Goal: Task Accomplishment & Management: Complete application form

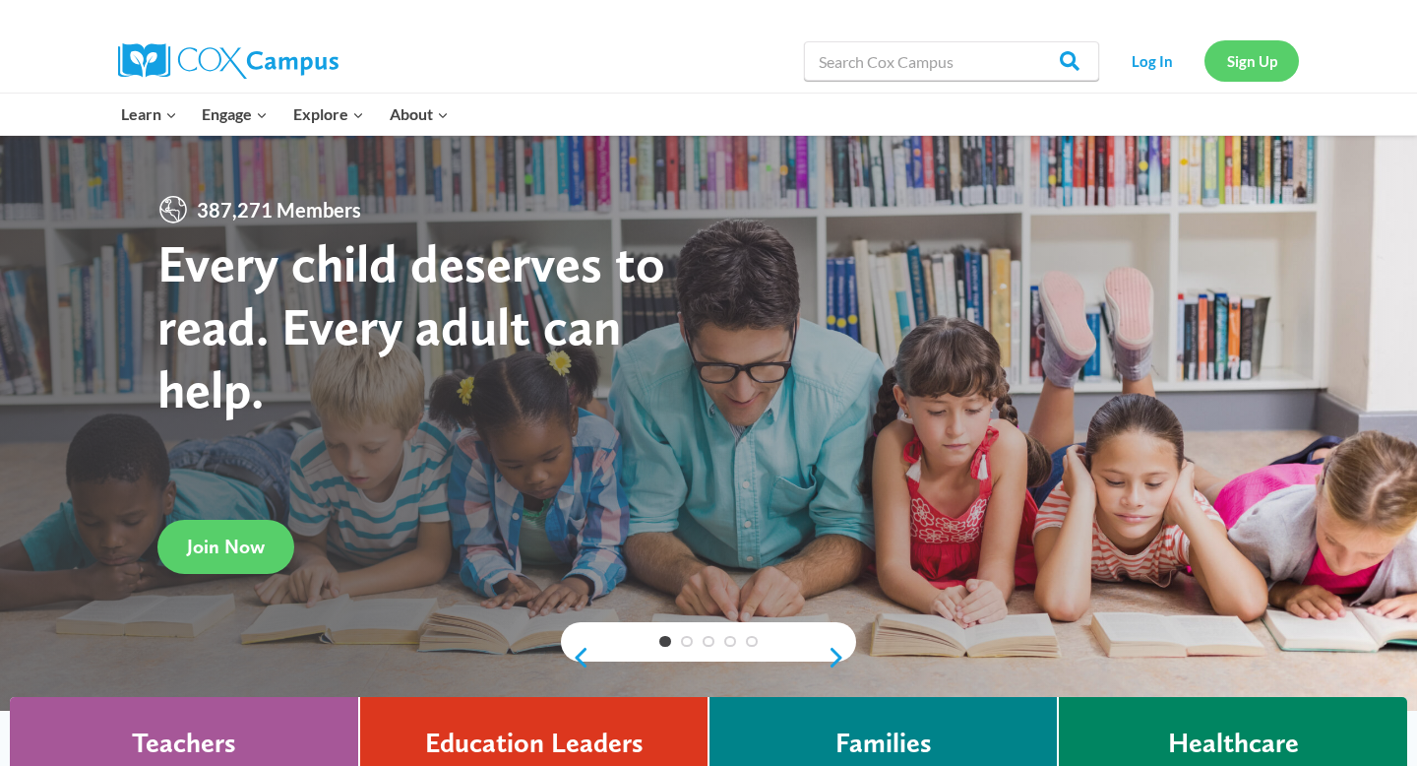
click at [1254, 57] on link "Sign Up" at bounding box center [1252, 60] width 94 height 40
click at [1141, 74] on link "Log In" at bounding box center [1152, 60] width 86 height 40
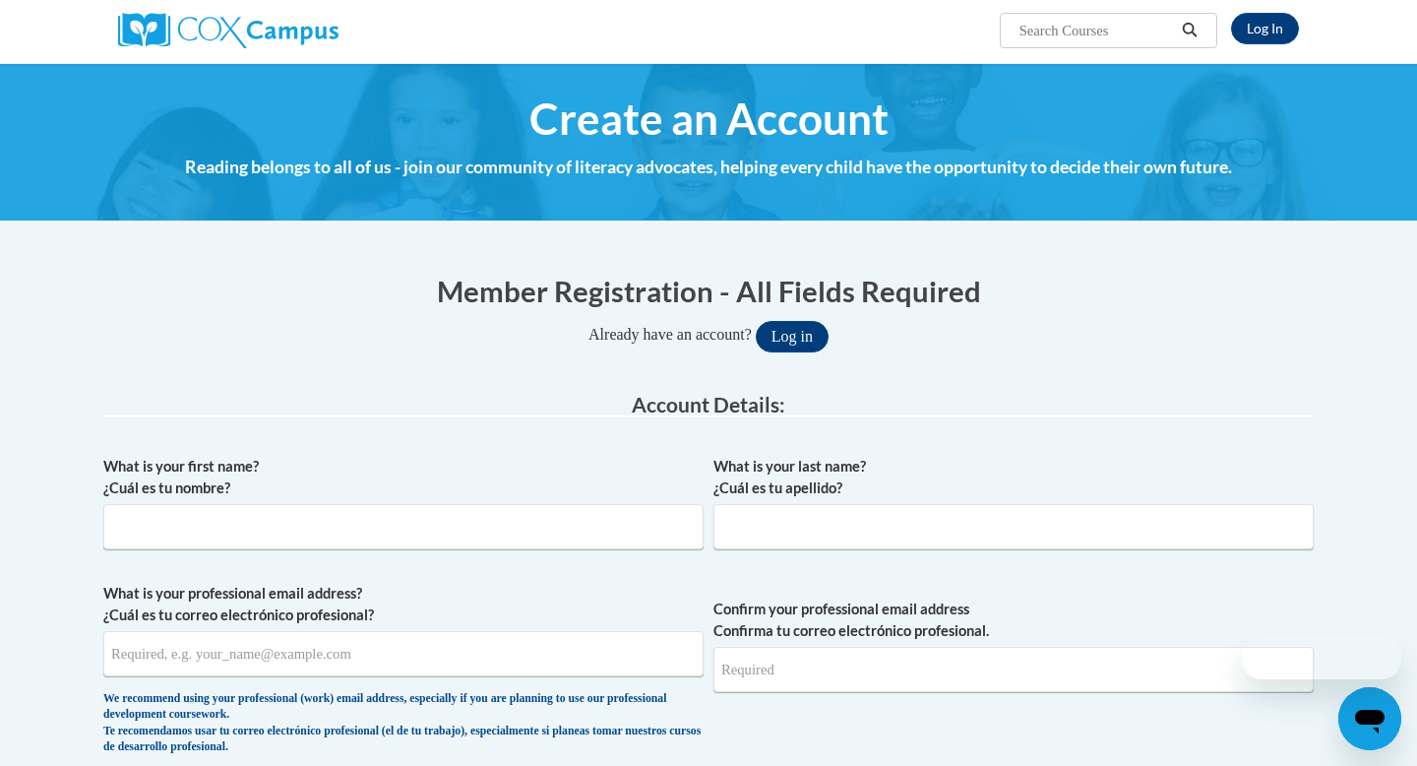
scroll to position [153, 0]
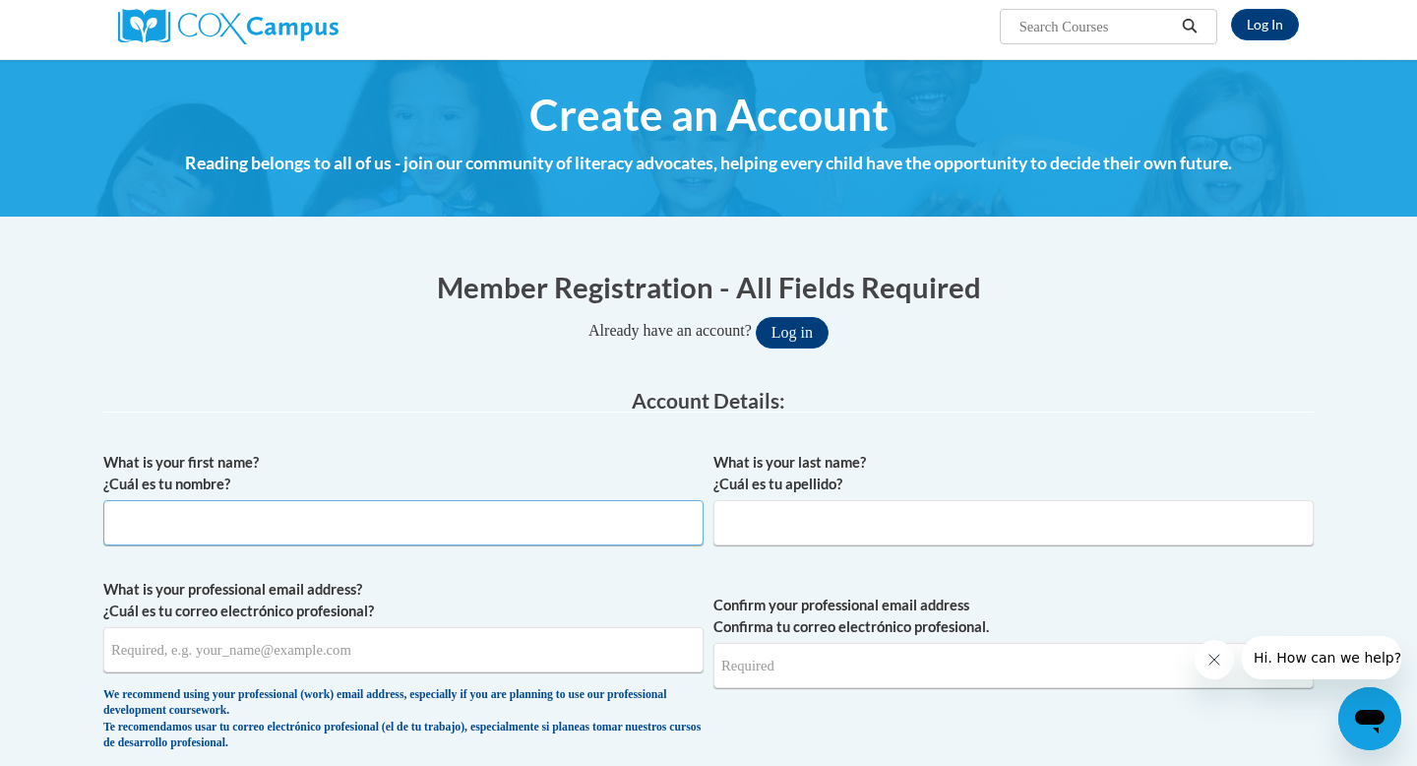
click at [544, 519] on input "What is your first name? ¿Cuál es tu nombre?" at bounding box center [403, 522] width 600 height 45
type input "Amber"
type input "Hicks"
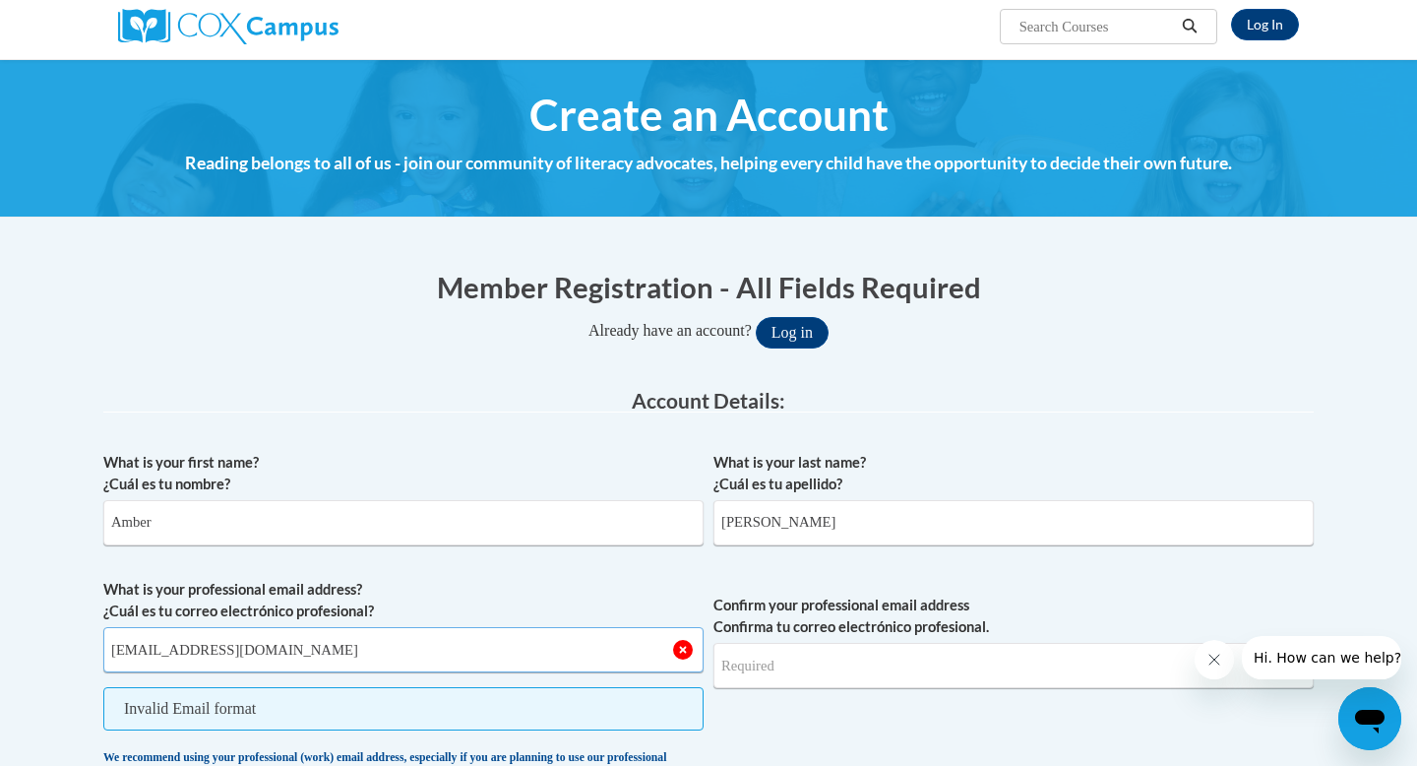
type input "[EMAIL_ADDRESS][DOMAIN_NAME]"
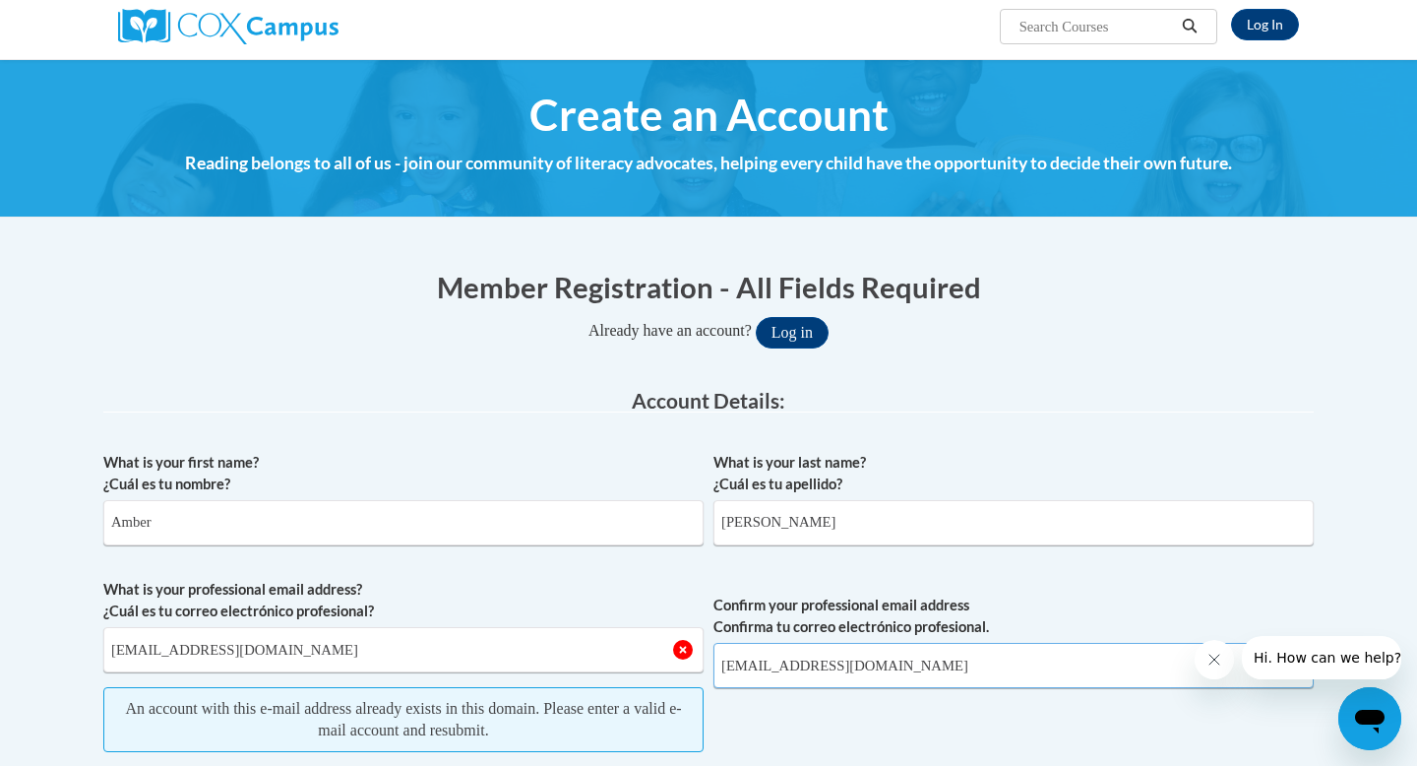
type input "[EMAIL_ADDRESS][DOMAIN_NAME]"
click at [1003, 584] on span "Confirm your professional email address Confirma tu correo electrónico profesio…" at bounding box center [1014, 712] width 600 height 267
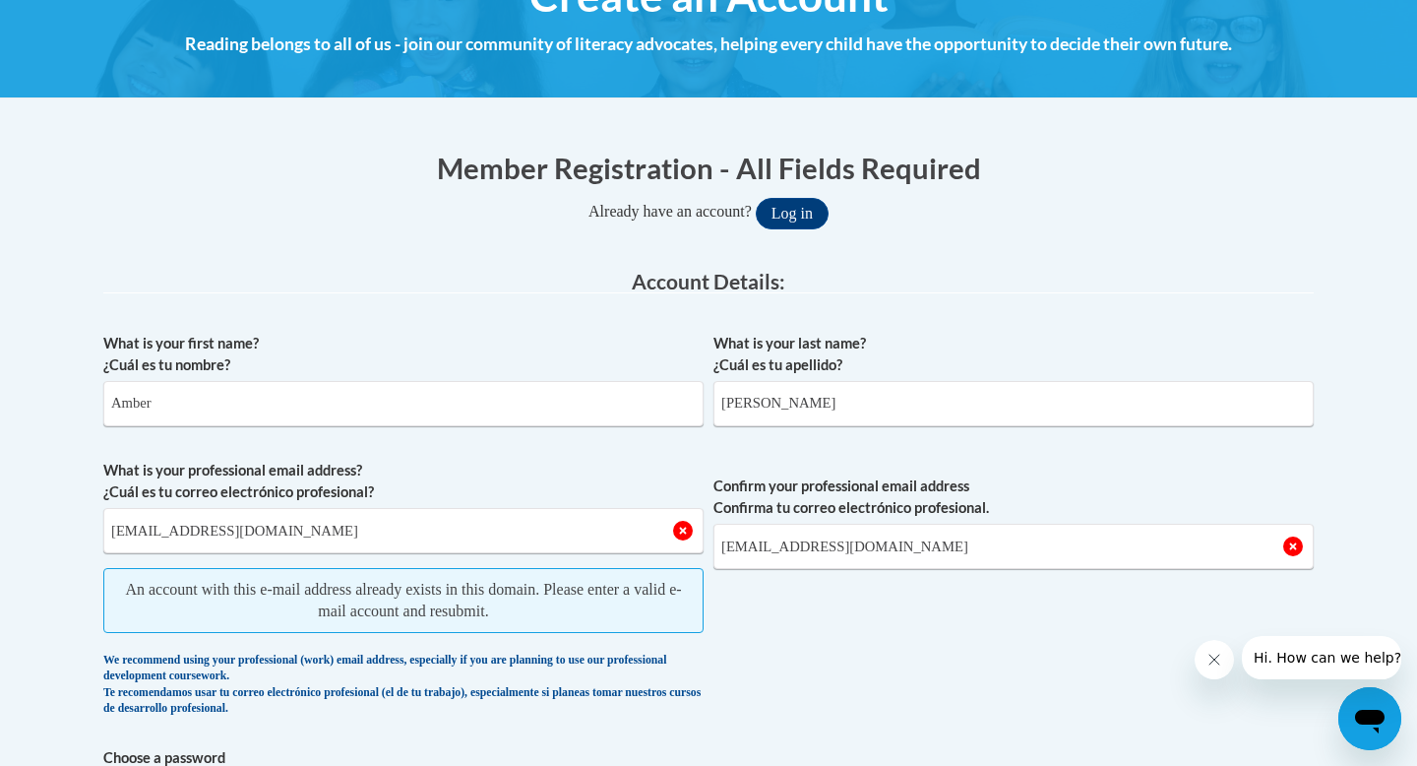
scroll to position [0, 0]
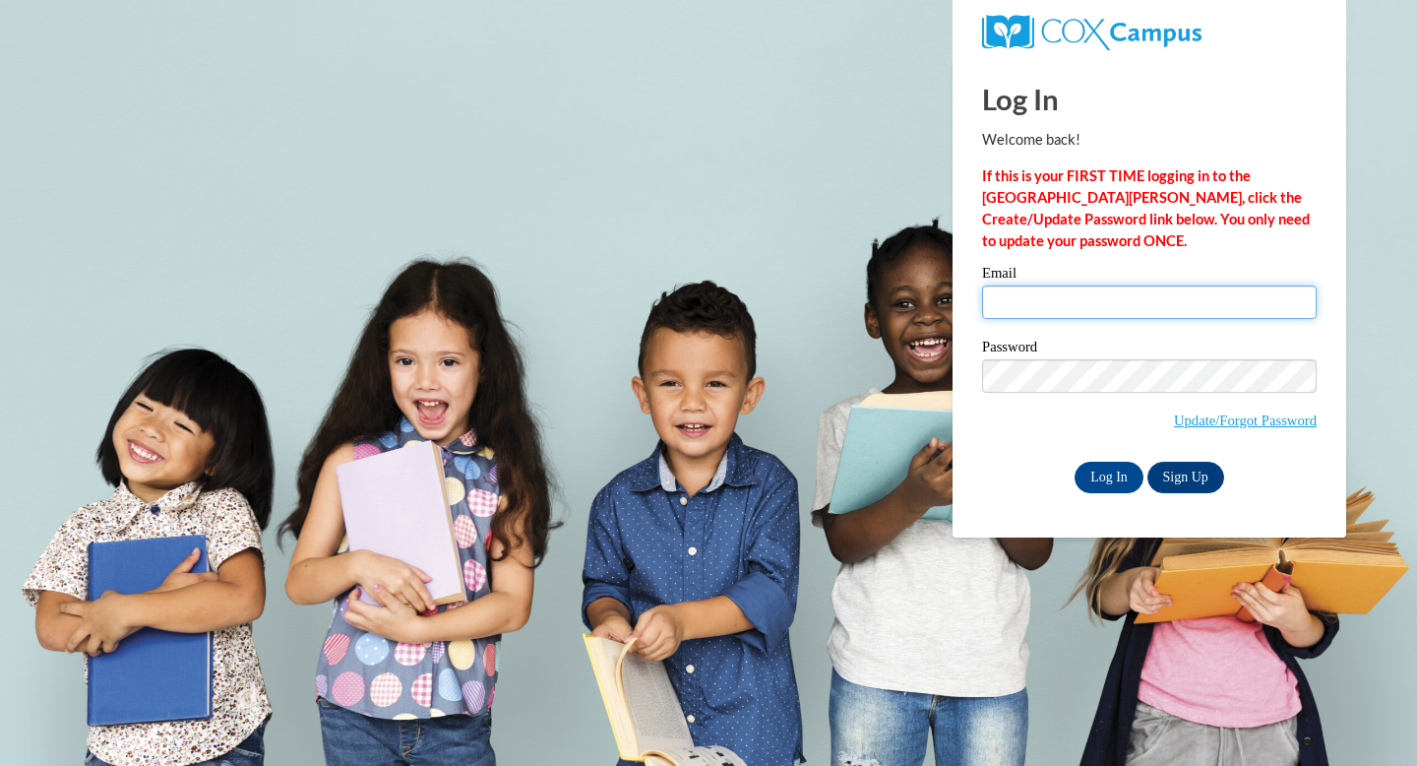
drag, startPoint x: 1041, startPoint y: 305, endPoint x: 1057, endPoint y: 183, distance: 123.1
click at [1041, 304] on input "Email" at bounding box center [1149, 301] width 335 height 33
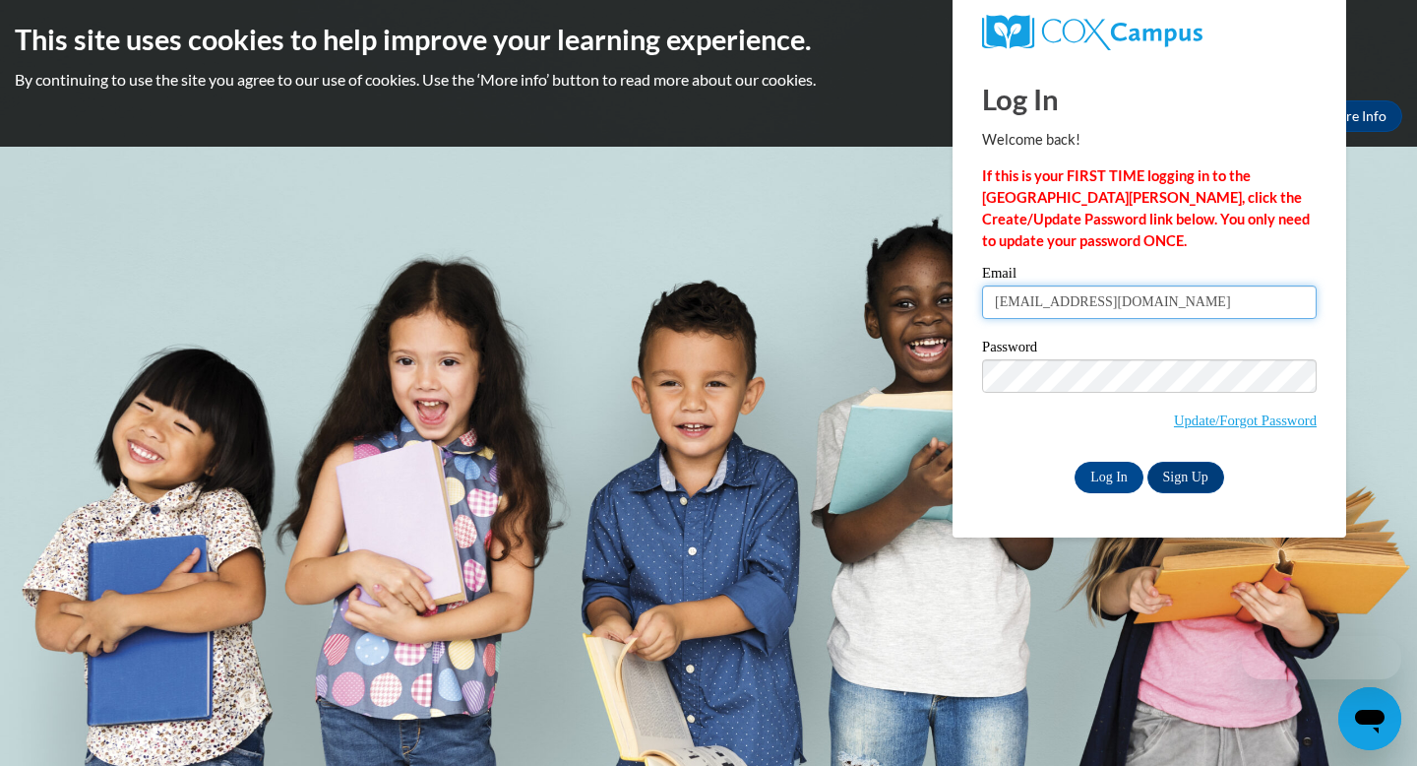
type input "ahicks@starkvillesd.com"
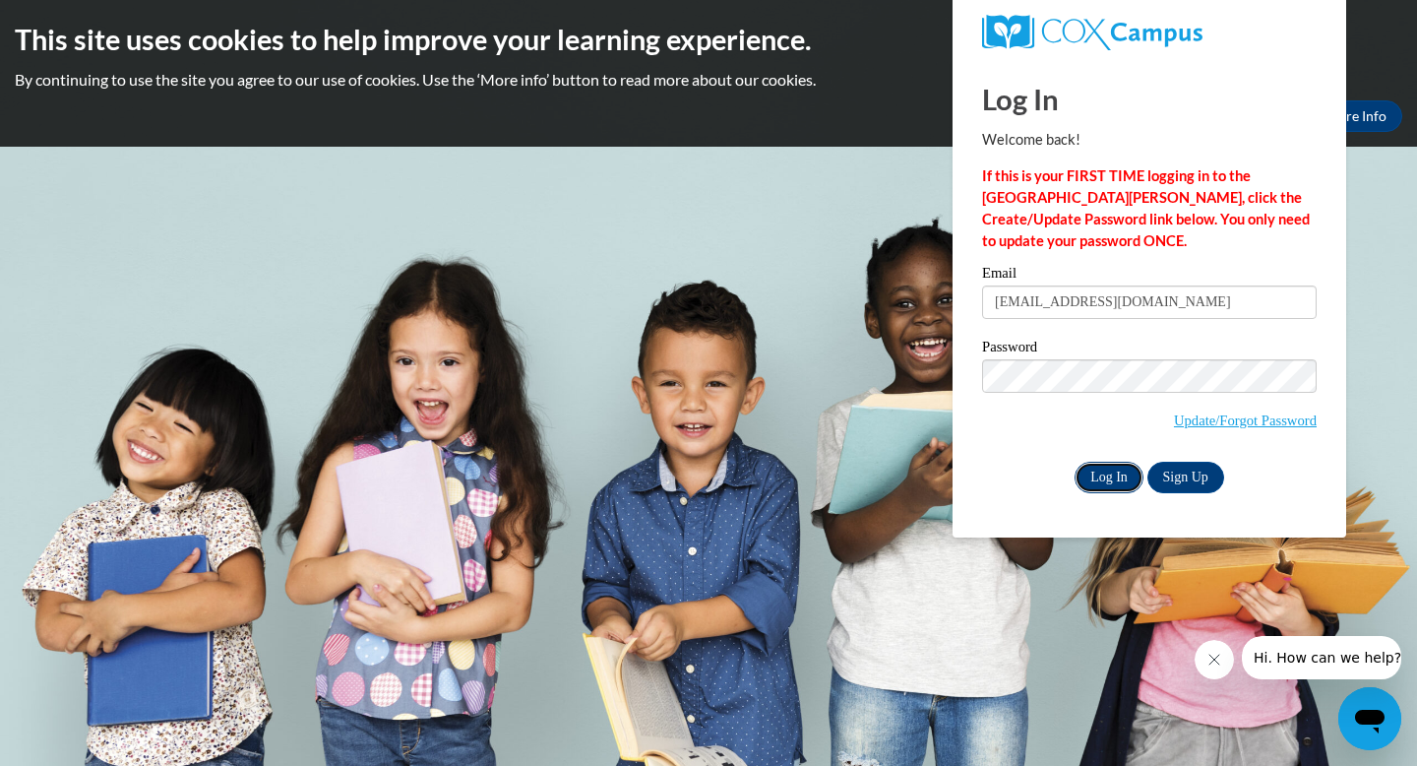
click at [1088, 481] on input "Log In" at bounding box center [1109, 477] width 69 height 31
click at [1222, 420] on link "Update/Forgot Password" at bounding box center [1245, 420] width 143 height 16
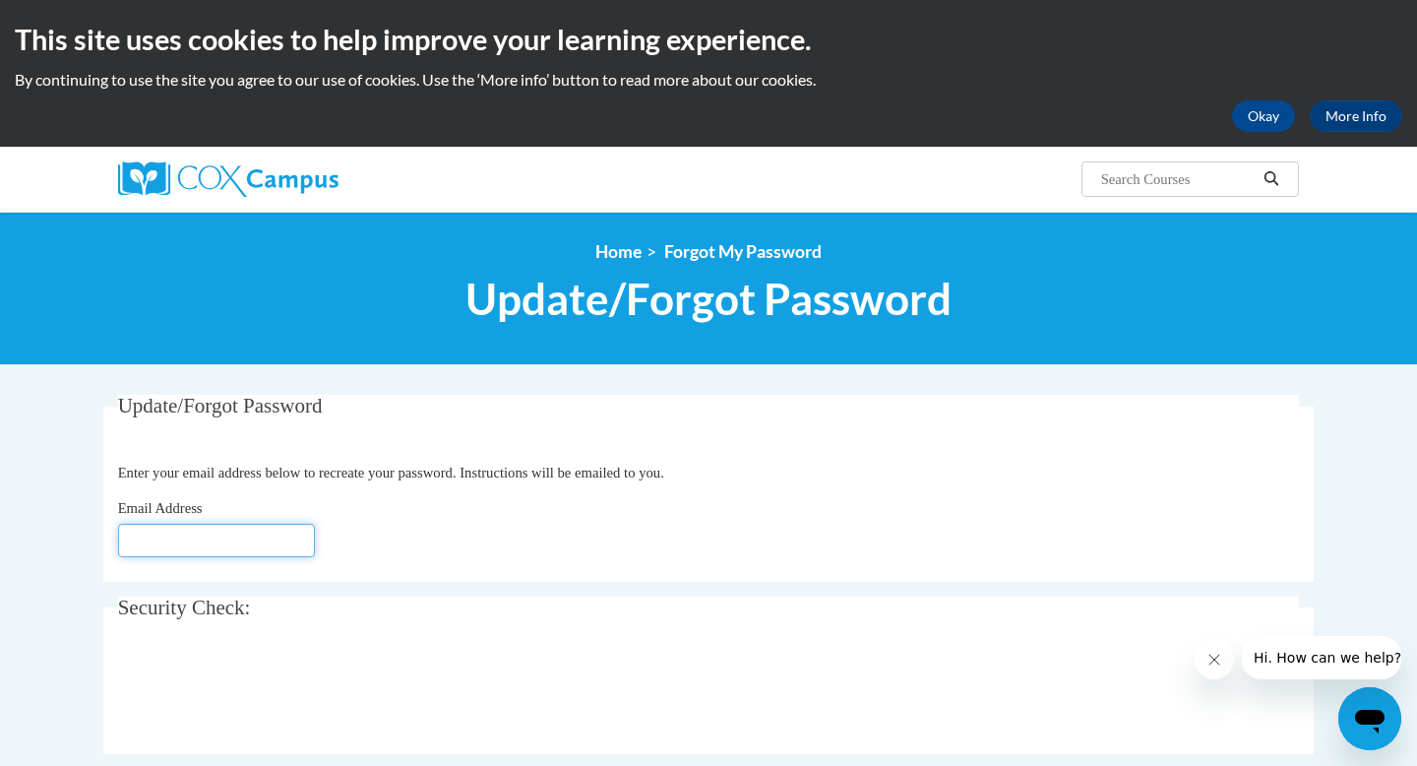
click at [221, 557] on input "Email Address" at bounding box center [216, 540] width 197 height 33
click at [279, 547] on input "ahicks@starkvillesd.co" at bounding box center [216, 540] width 197 height 33
type input "[EMAIL_ADDRESS][DOMAIN_NAME]"
click at [565, 627] on fieldset "Security Check: Enter the security code + =" at bounding box center [708, 674] width 1211 height 157
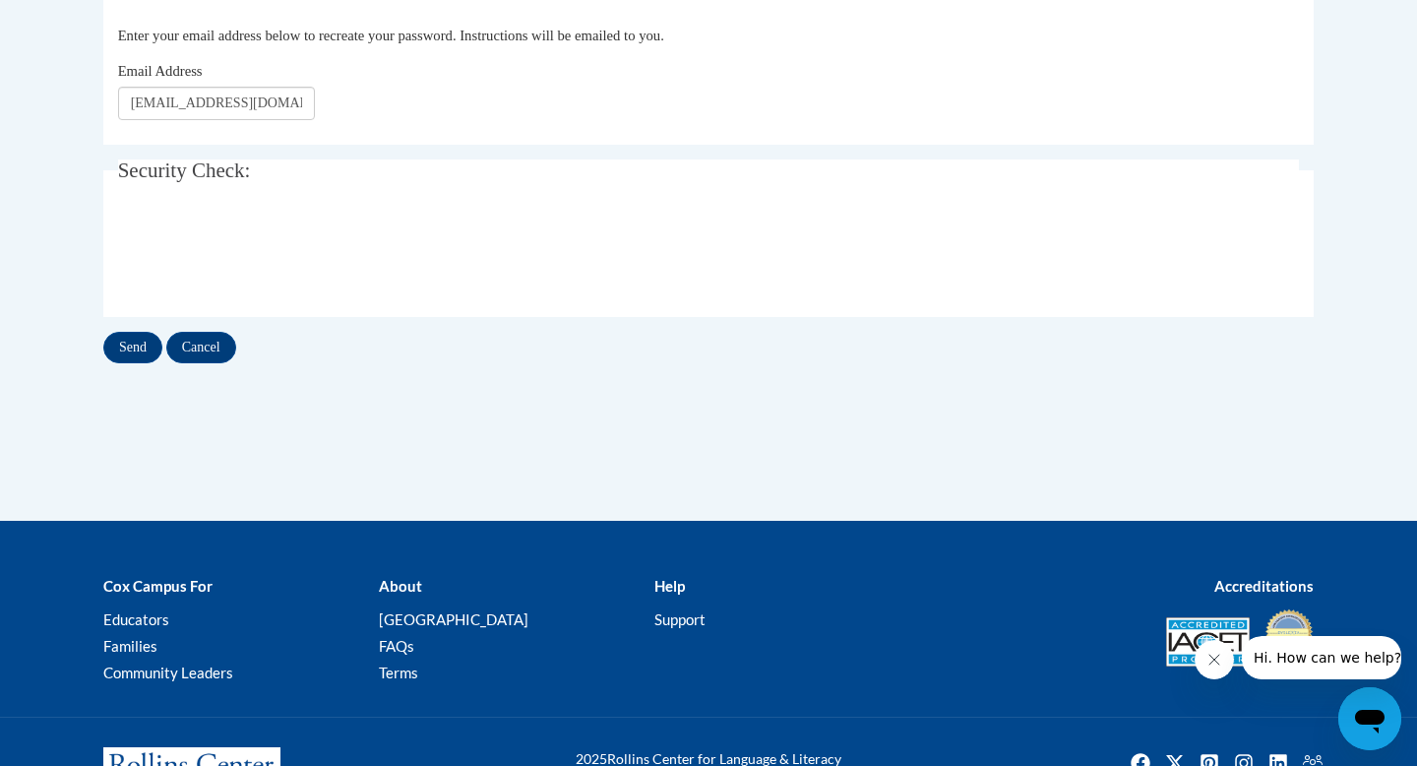
scroll to position [438, 0]
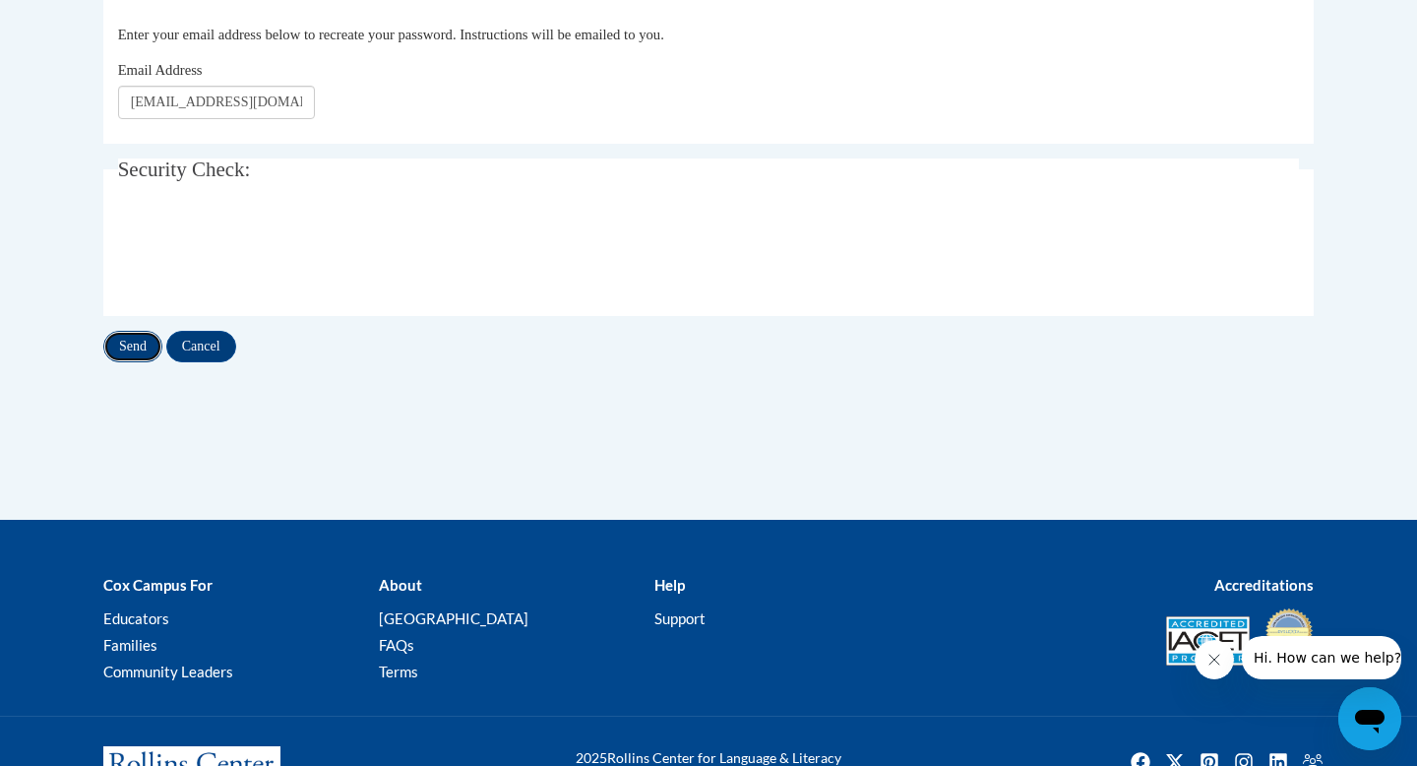
click at [134, 339] on input "Send" at bounding box center [132, 346] width 59 height 31
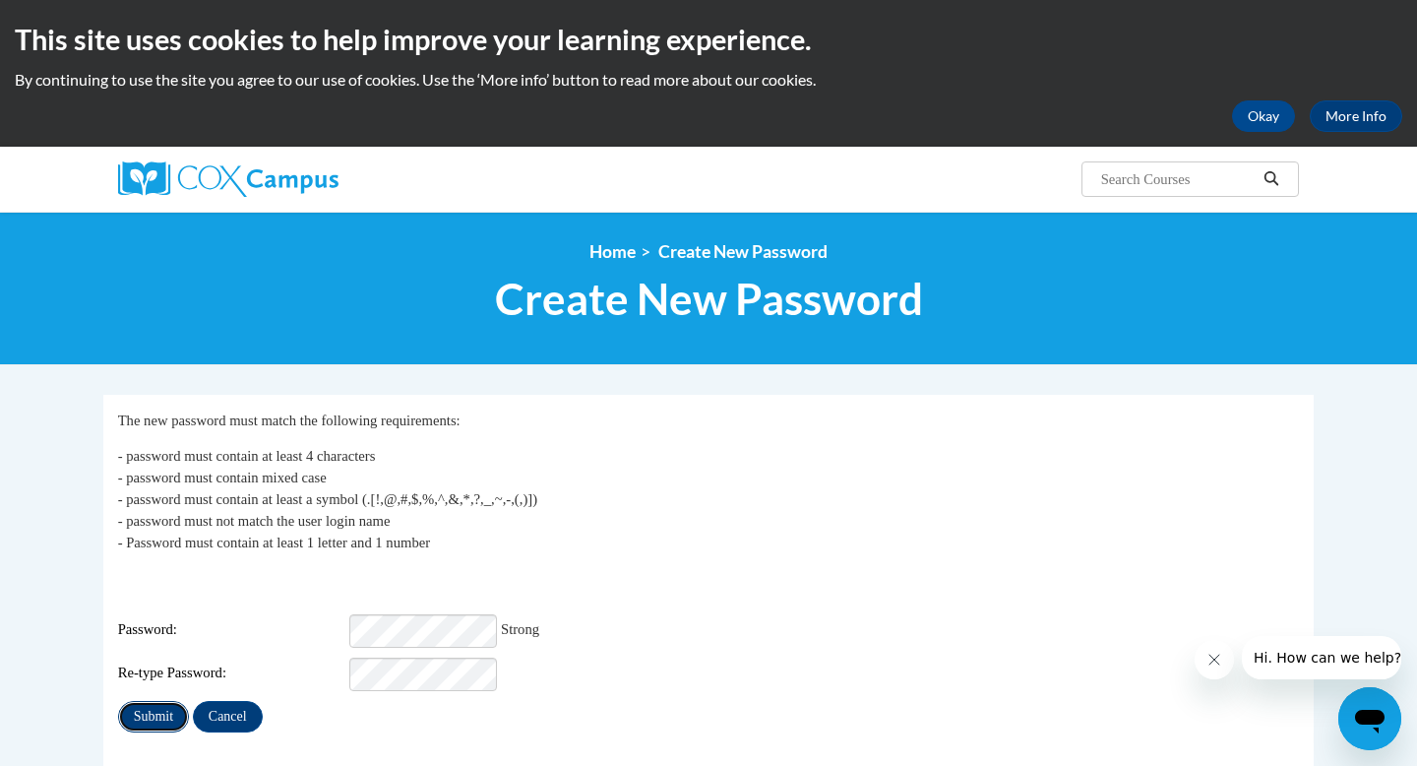
click at [147, 704] on input "Submit" at bounding box center [153, 716] width 71 height 31
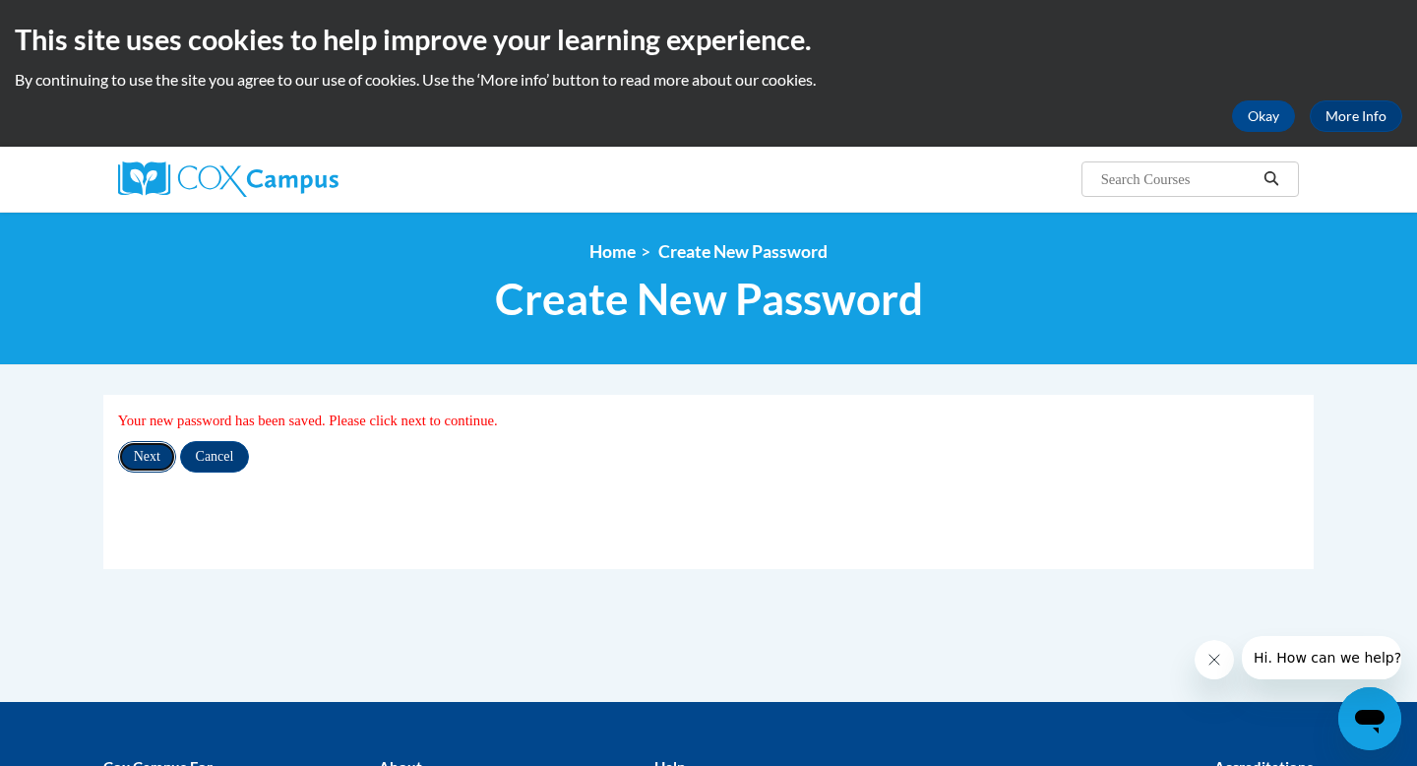
click at [134, 458] on input "Next" at bounding box center [147, 456] width 58 height 31
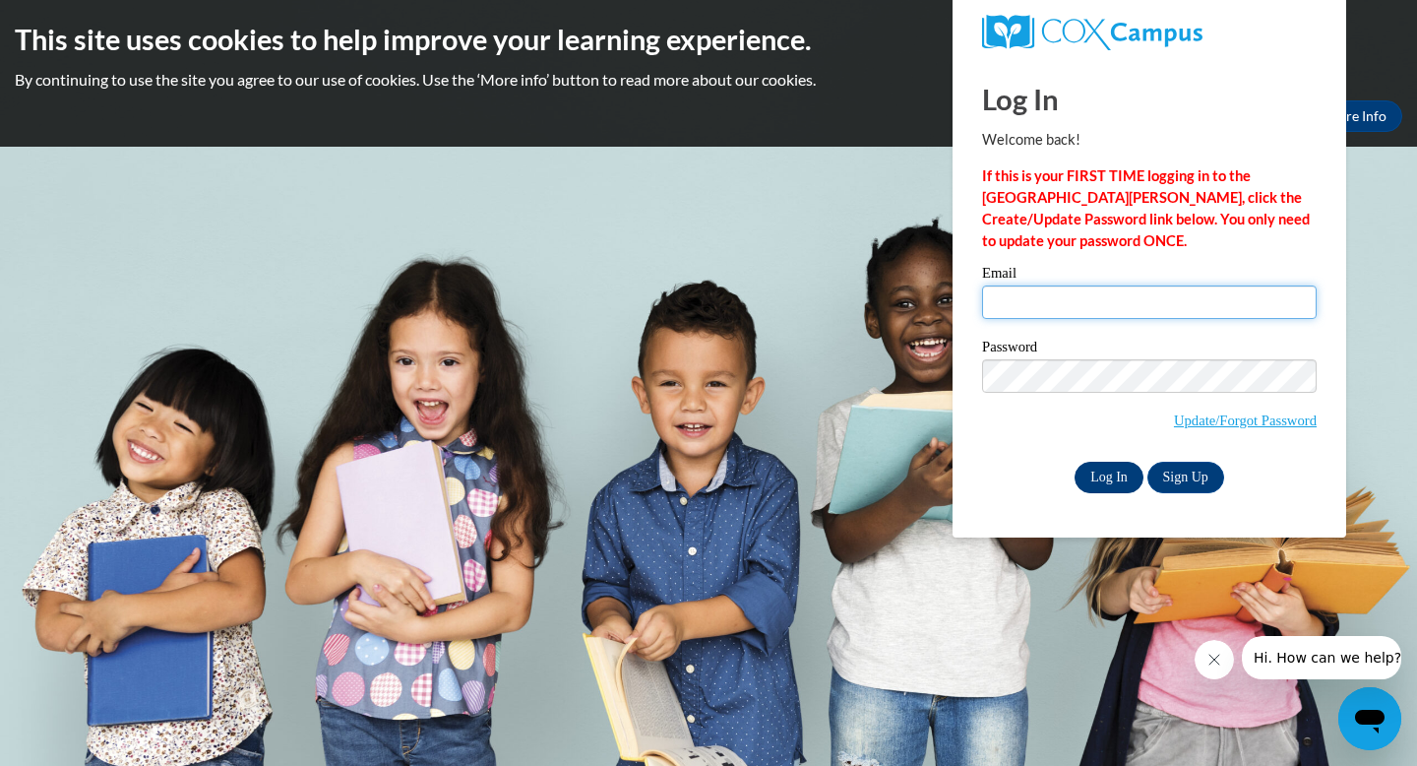
type input "ahicks@starkvillesd.com"
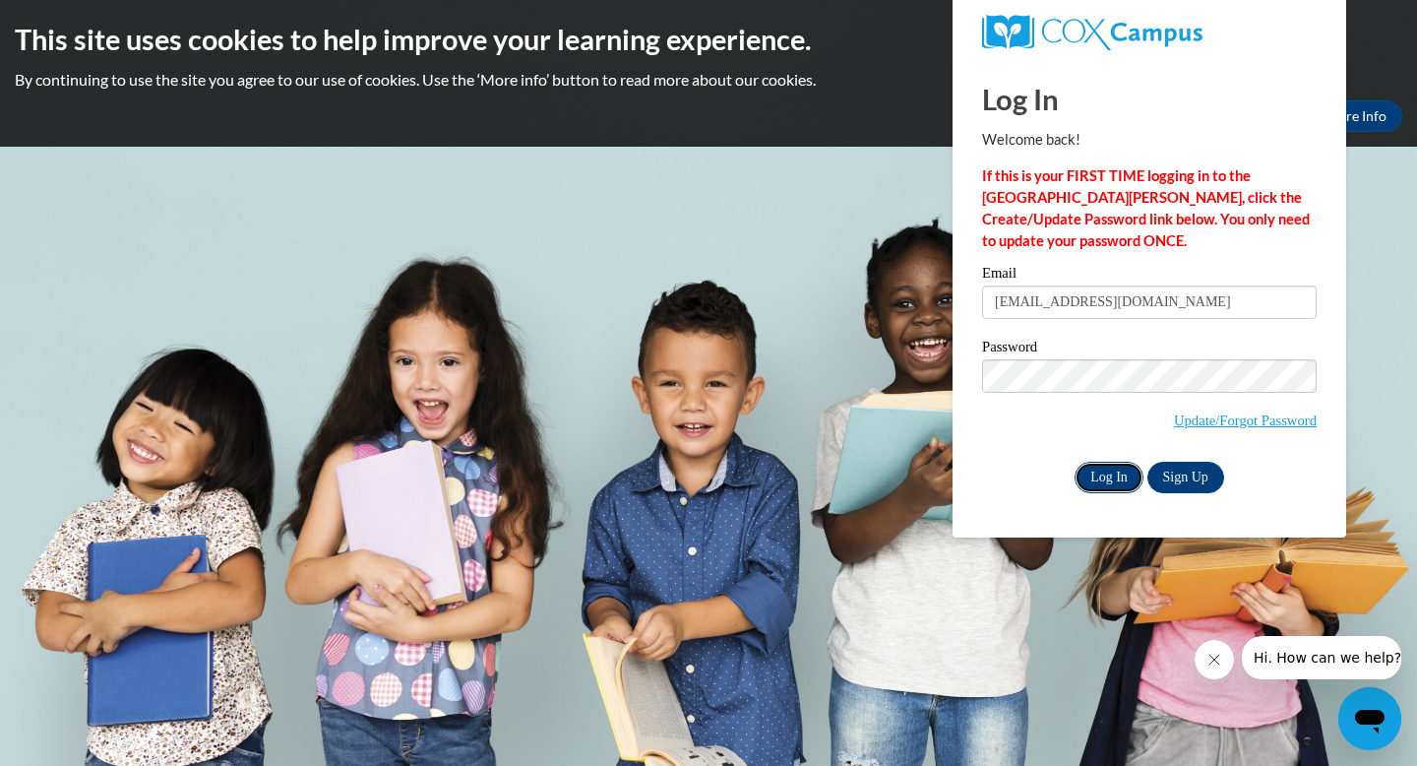
click at [1106, 483] on input "Log In" at bounding box center [1109, 477] width 69 height 31
click at [1108, 470] on input "Log In" at bounding box center [1109, 477] width 69 height 31
click at [1111, 469] on input "Log In" at bounding box center [1109, 477] width 69 height 31
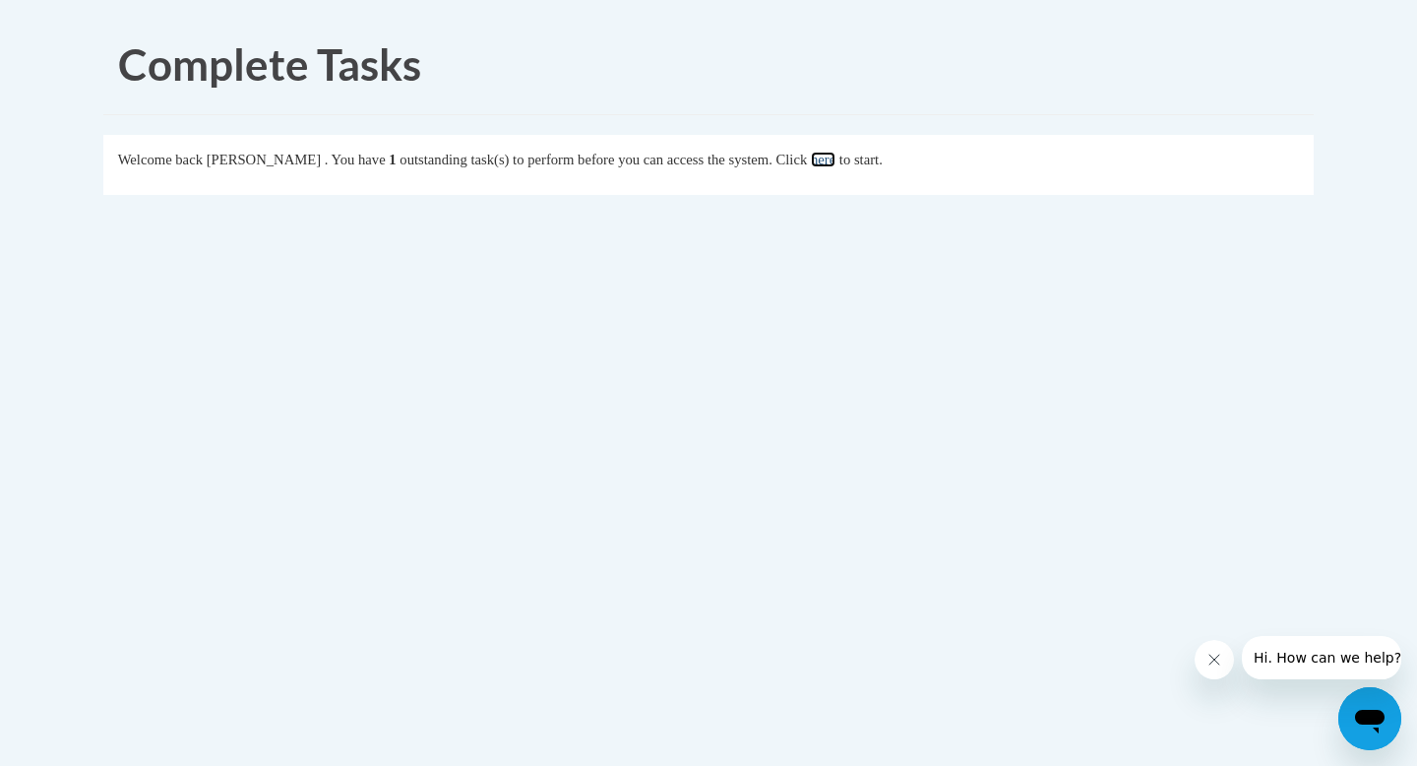
click at [836, 159] on link "here" at bounding box center [823, 160] width 25 height 16
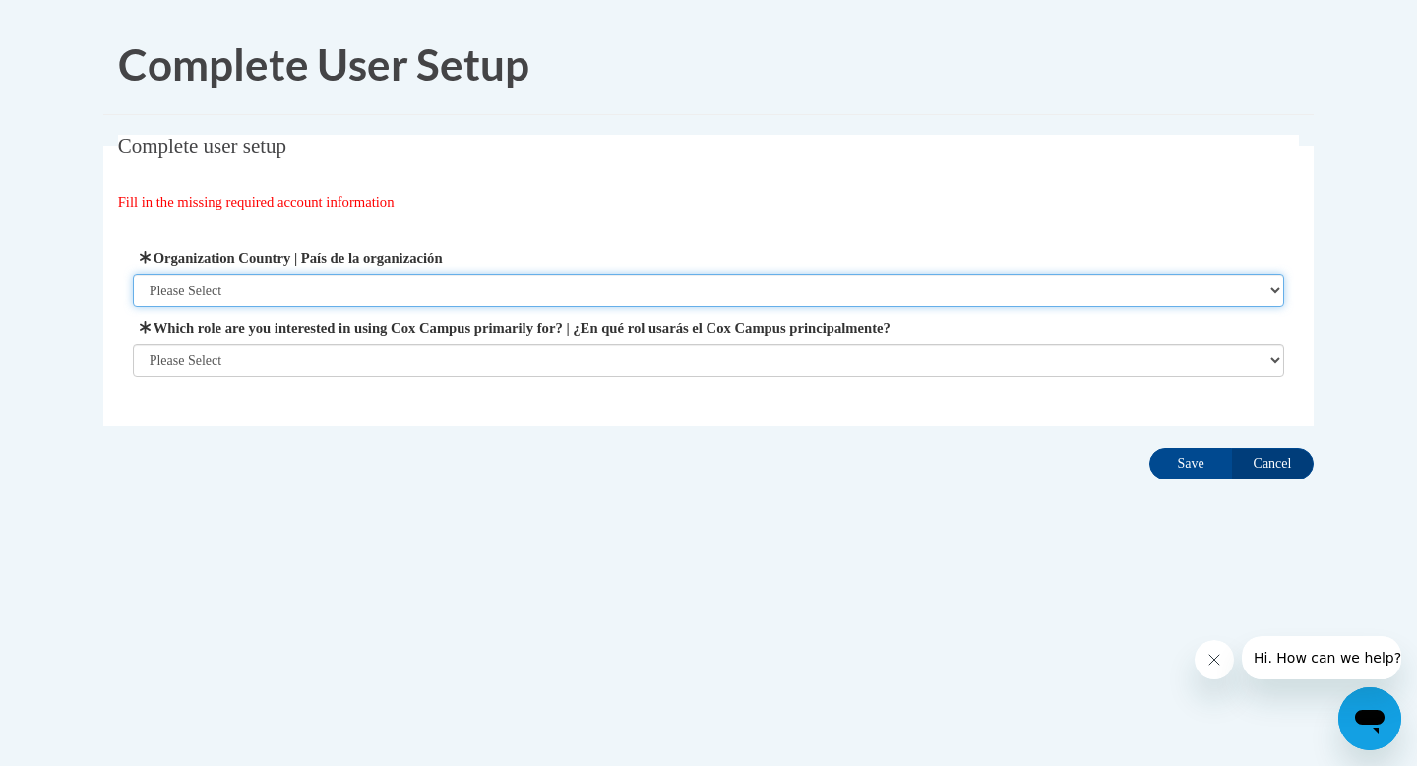
click at [460, 293] on select "Please Select [GEOGRAPHIC_DATA] | [GEOGRAPHIC_DATA] Outside of [GEOGRAPHIC_DATA…" at bounding box center [709, 290] width 1153 height 33
select select "ad49bcad-a171-4b2e-b99c-48b446064914"
click at [133, 274] on select "Please Select [GEOGRAPHIC_DATA] | [GEOGRAPHIC_DATA] Outside of [GEOGRAPHIC_DATA…" at bounding box center [709, 290] width 1153 height 33
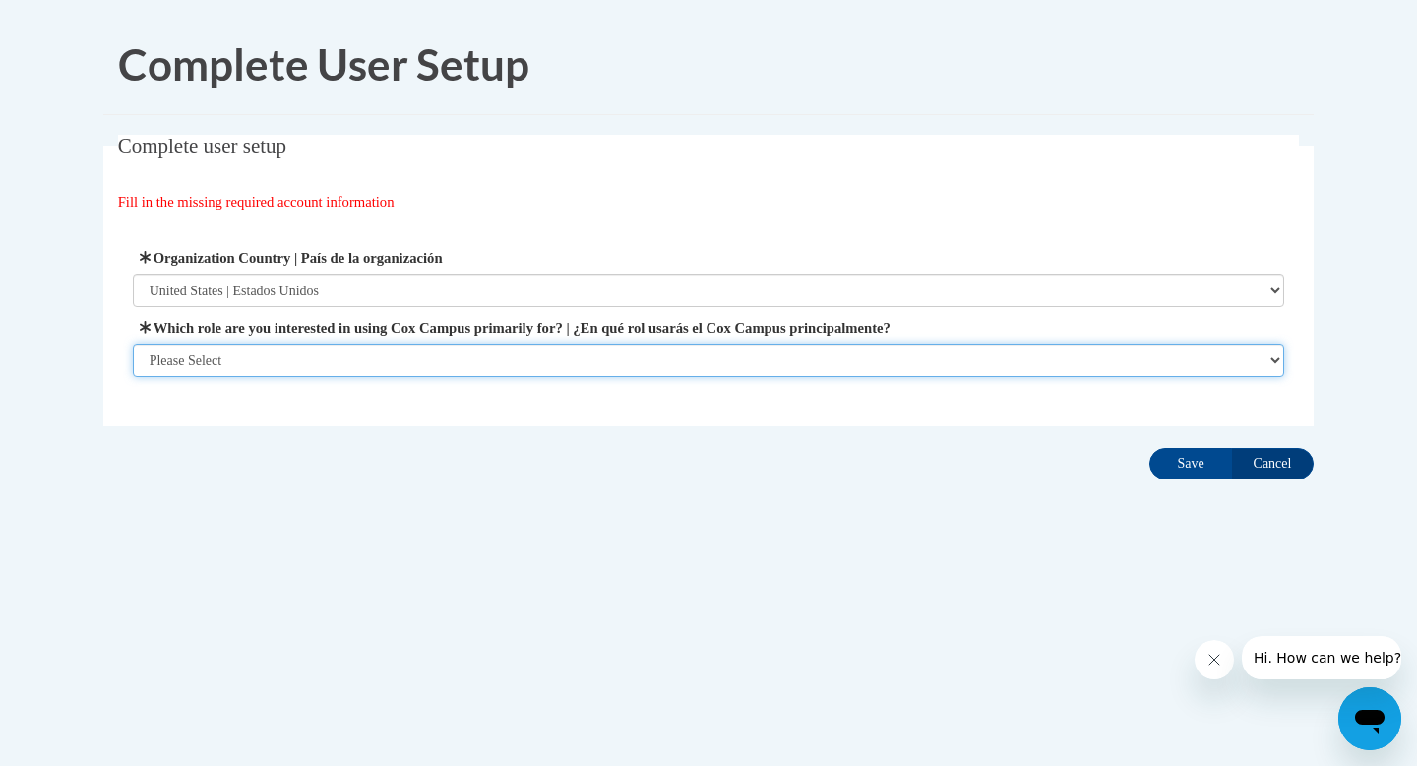
click at [427, 357] on select "Please Select College/University | Colegio/Universidad Community/Nonprofit Part…" at bounding box center [709, 360] width 1153 height 33
select select "fbf2d438-af2f-41f8-98f1-81c410e29de3"
click at [133, 377] on select "Please Select College/University | Colegio/Universidad Community/Nonprofit Part…" at bounding box center [709, 360] width 1153 height 33
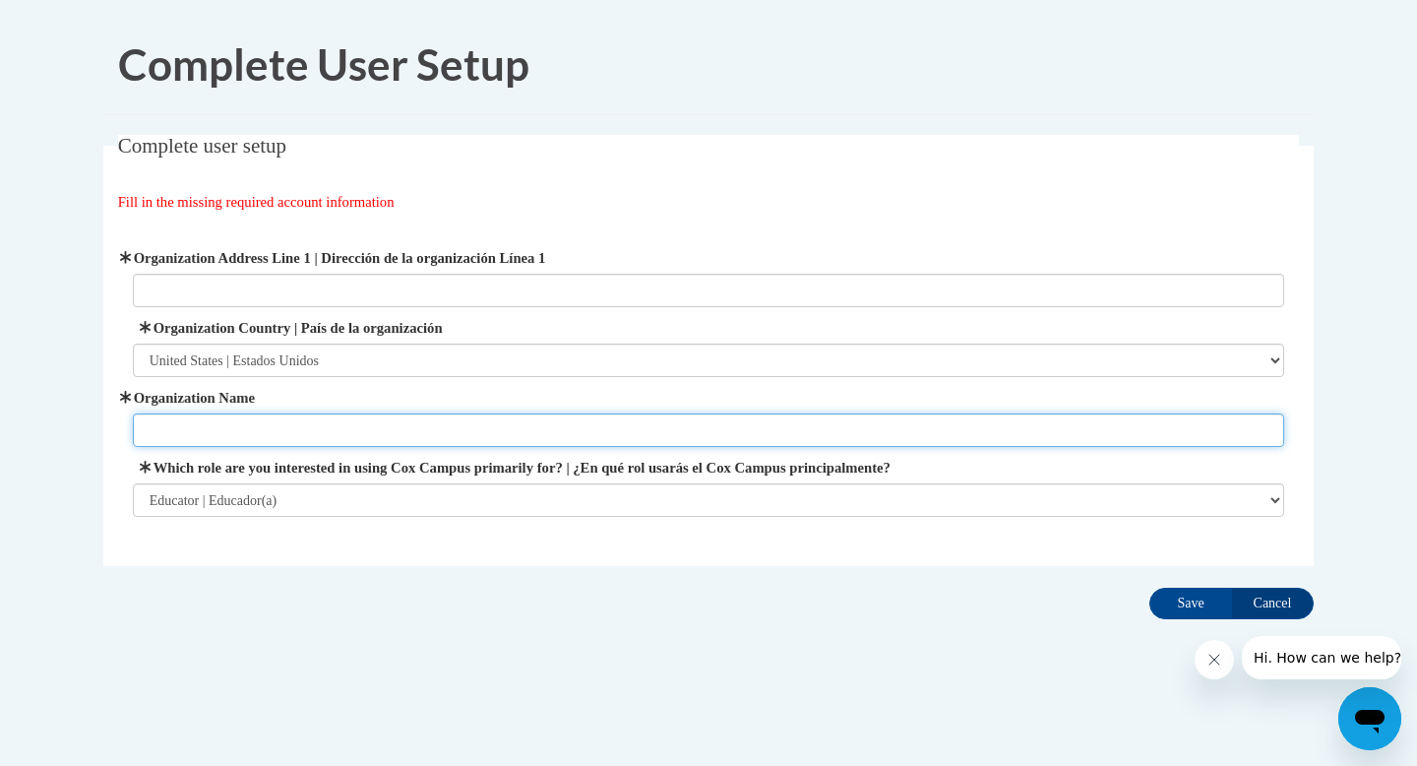
click at [599, 436] on input "Organization Name" at bounding box center [709, 429] width 1153 height 33
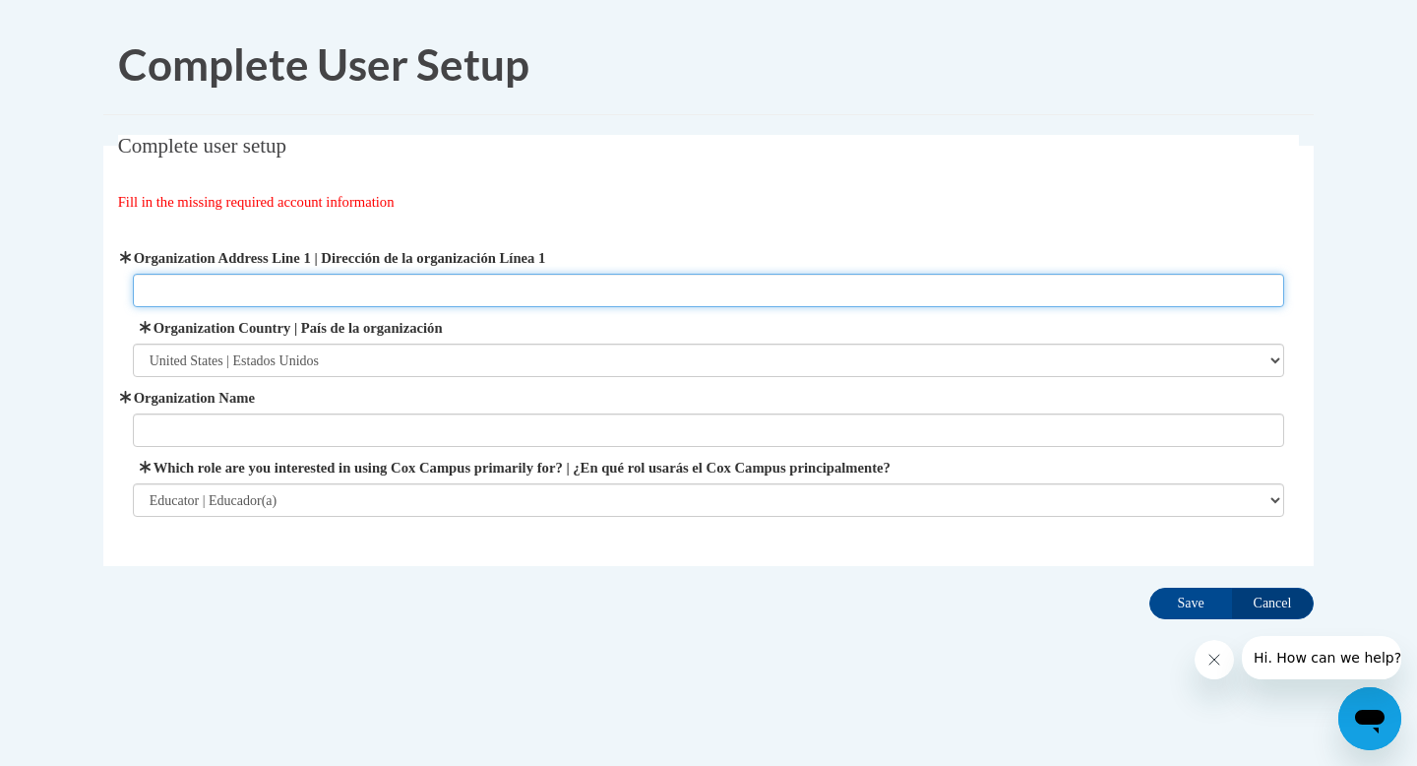
click at [483, 296] on input "Organization Address Line 1 | Dirección de la organización Línea 1" at bounding box center [709, 290] width 1153 height 33
type input "200A [PERSON_NAME] [GEOGRAPHIC_DATA]"
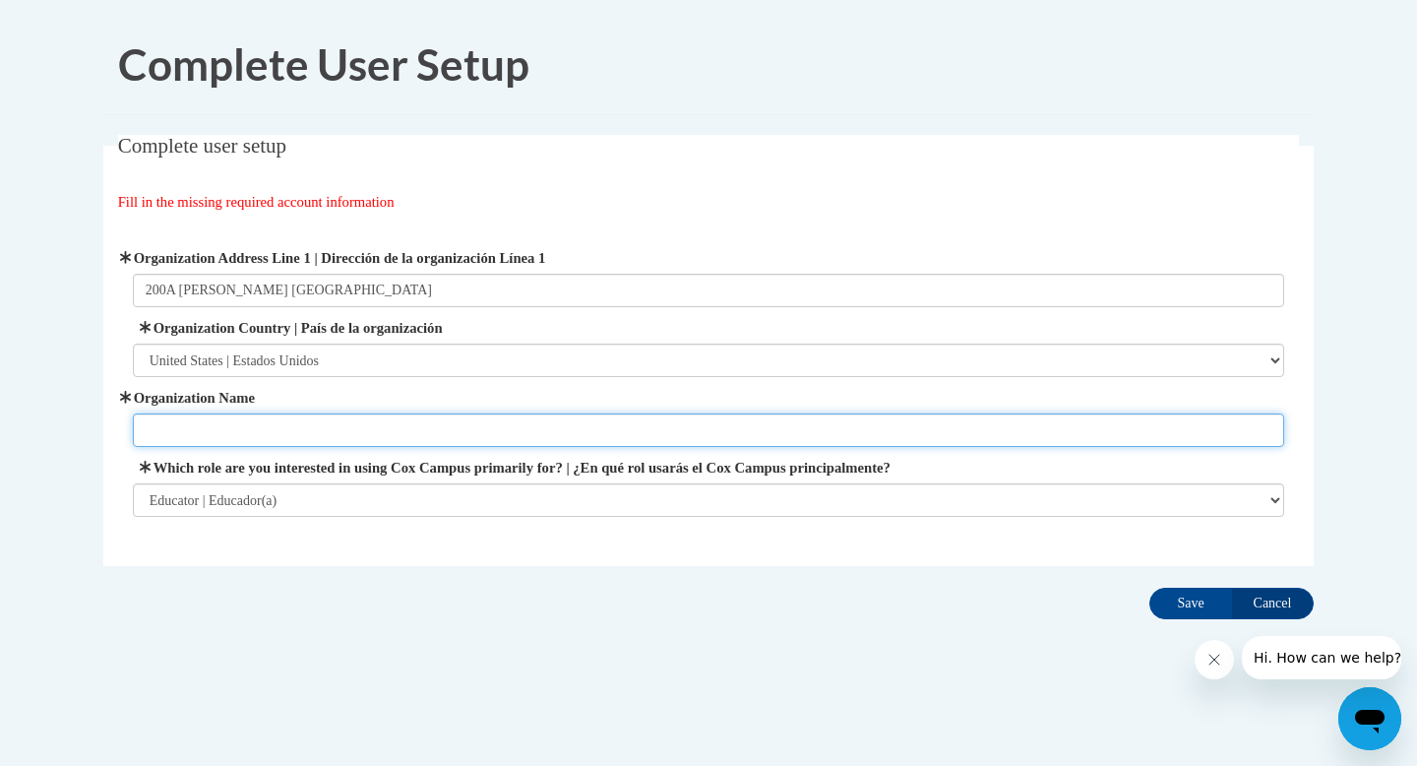
type input "S"
type input "Henderson Ward Stewart Elementary"
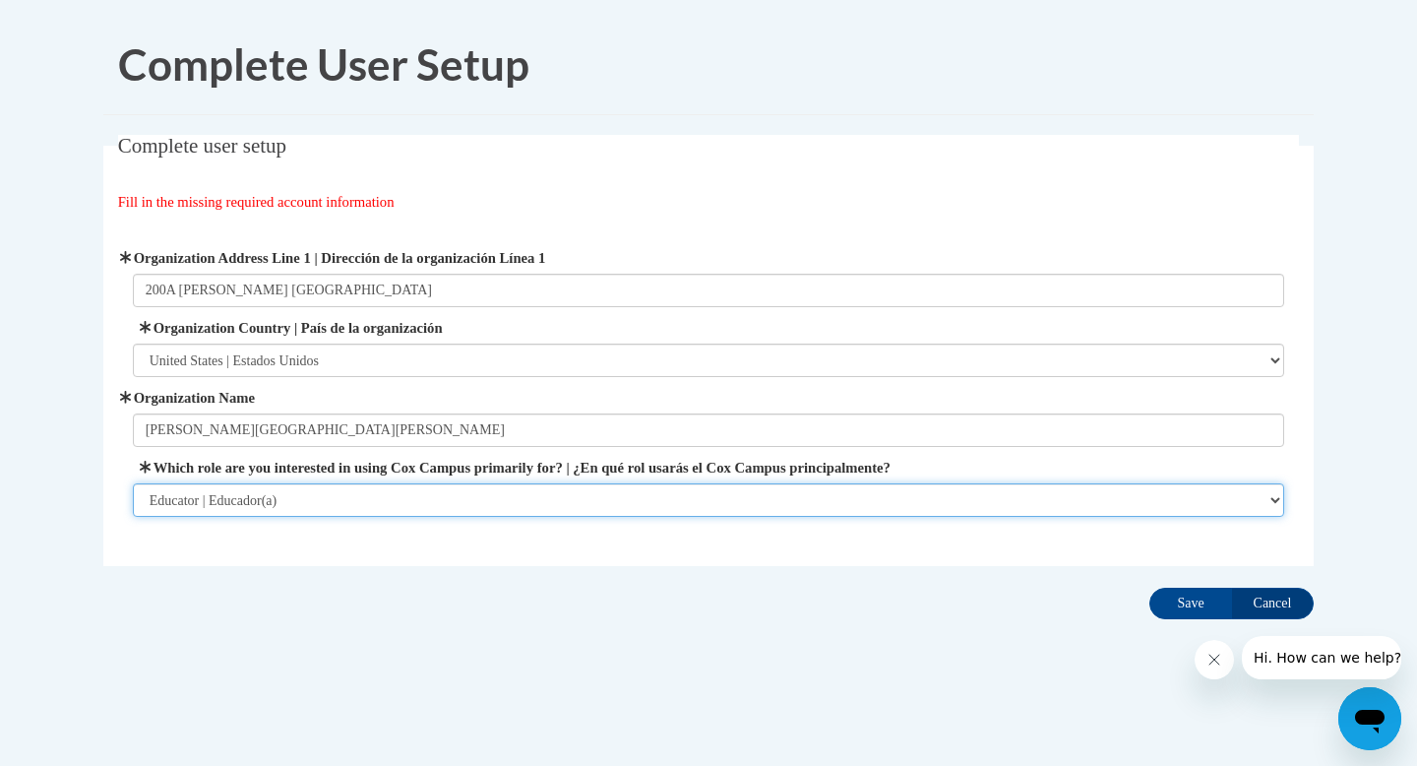
click at [382, 497] on select "Please Select College/University | Colegio/Universidad Community/Nonprofit Part…" at bounding box center [709, 499] width 1153 height 33
click at [133, 483] on select "Please Select College/University | Colegio/Universidad Community/Nonprofit Part…" at bounding box center [709, 499] width 1153 height 33
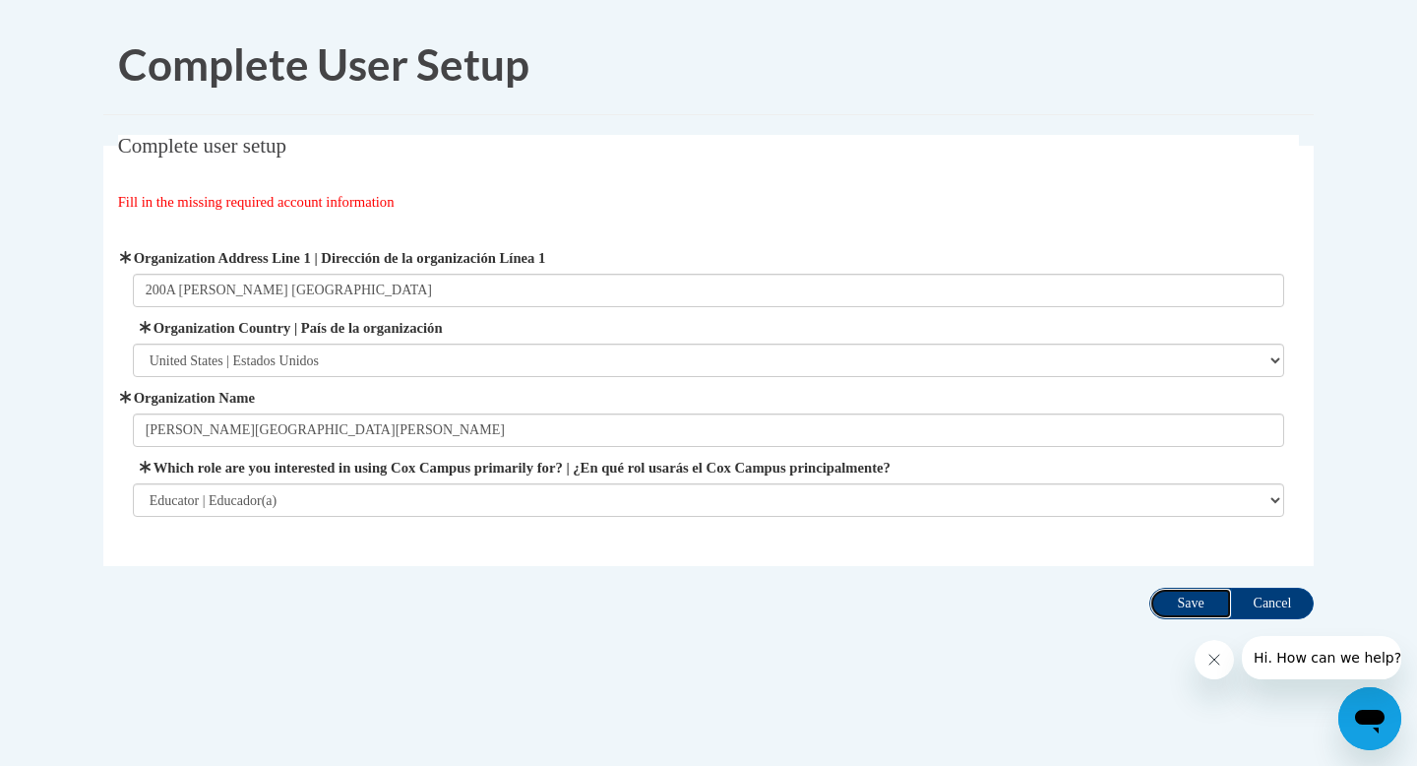
click at [1182, 607] on input "Save" at bounding box center [1191, 603] width 83 height 31
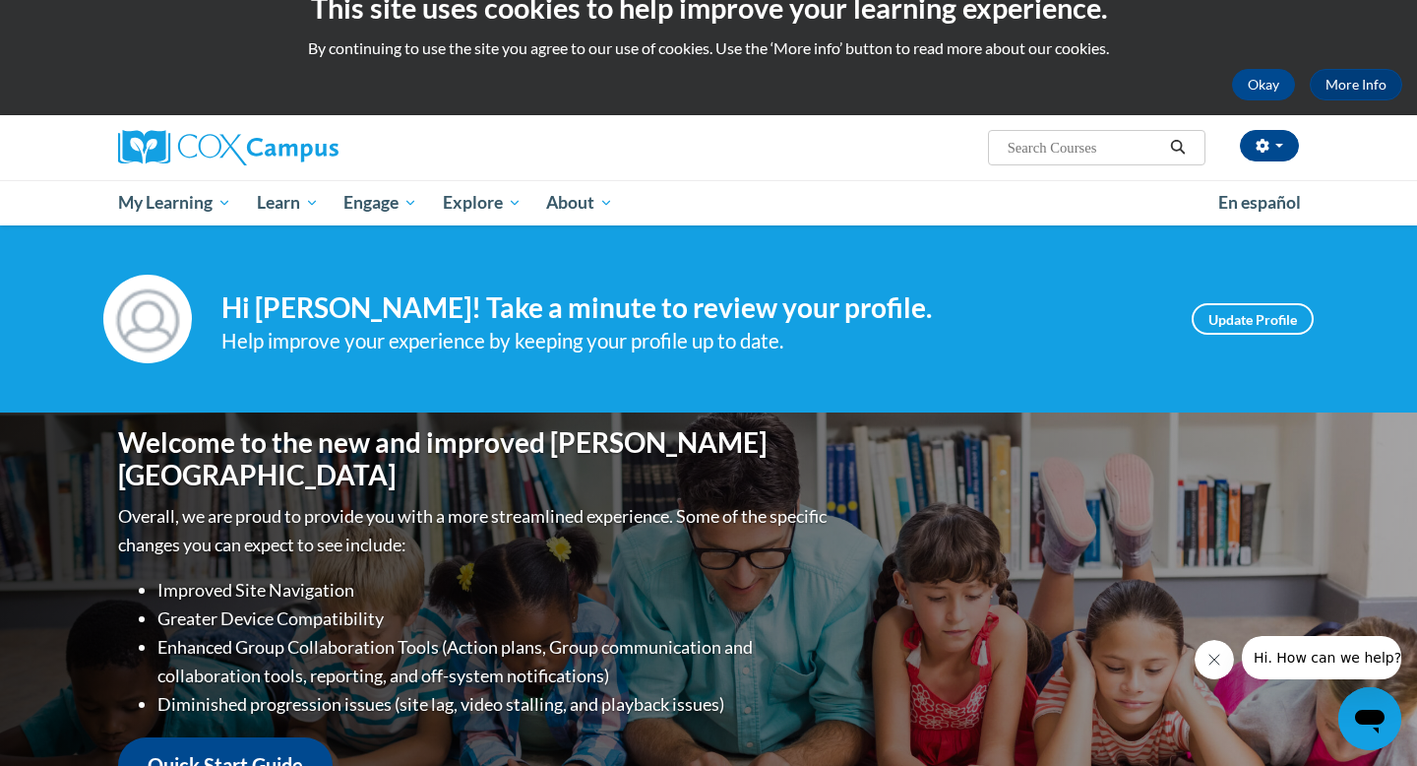
scroll to position [36, 0]
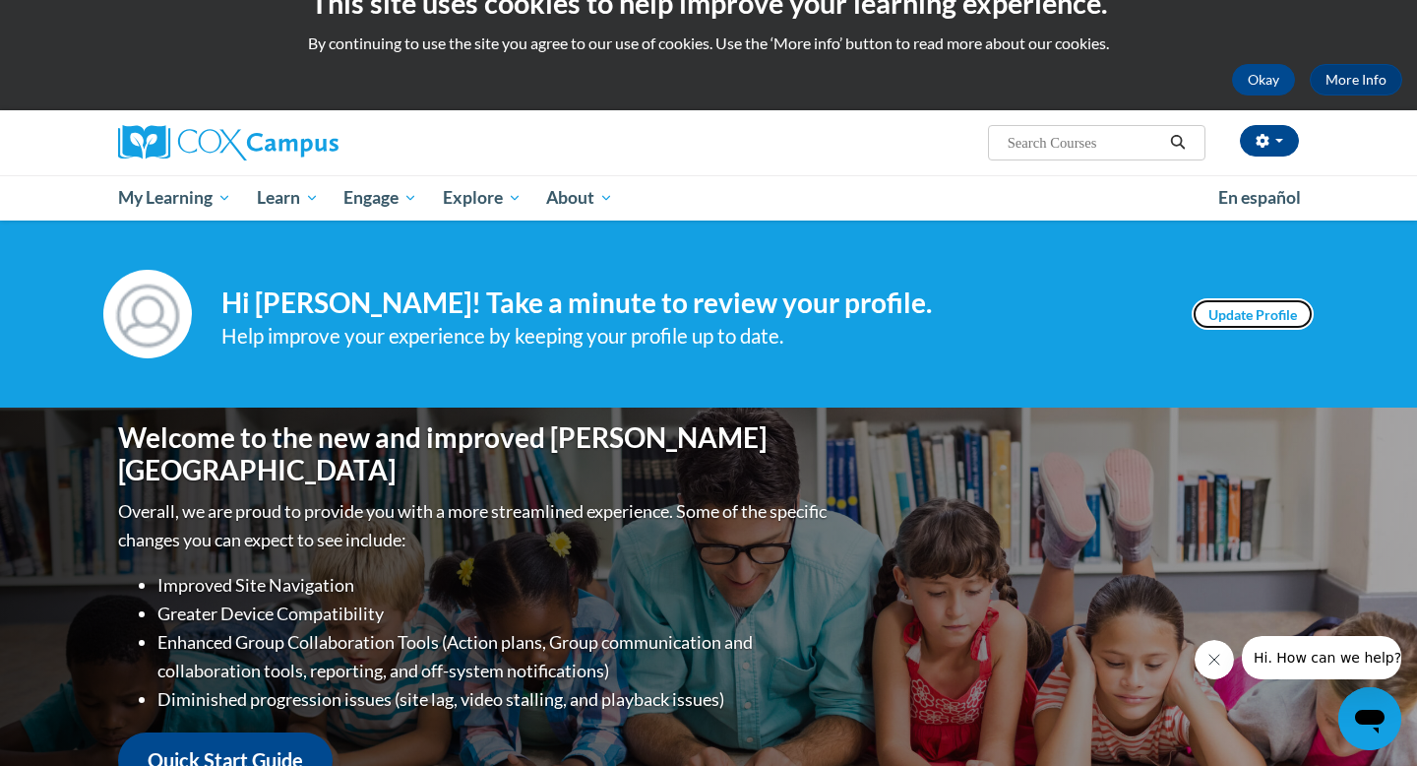
click at [1290, 325] on link "Update Profile" at bounding box center [1253, 313] width 122 height 31
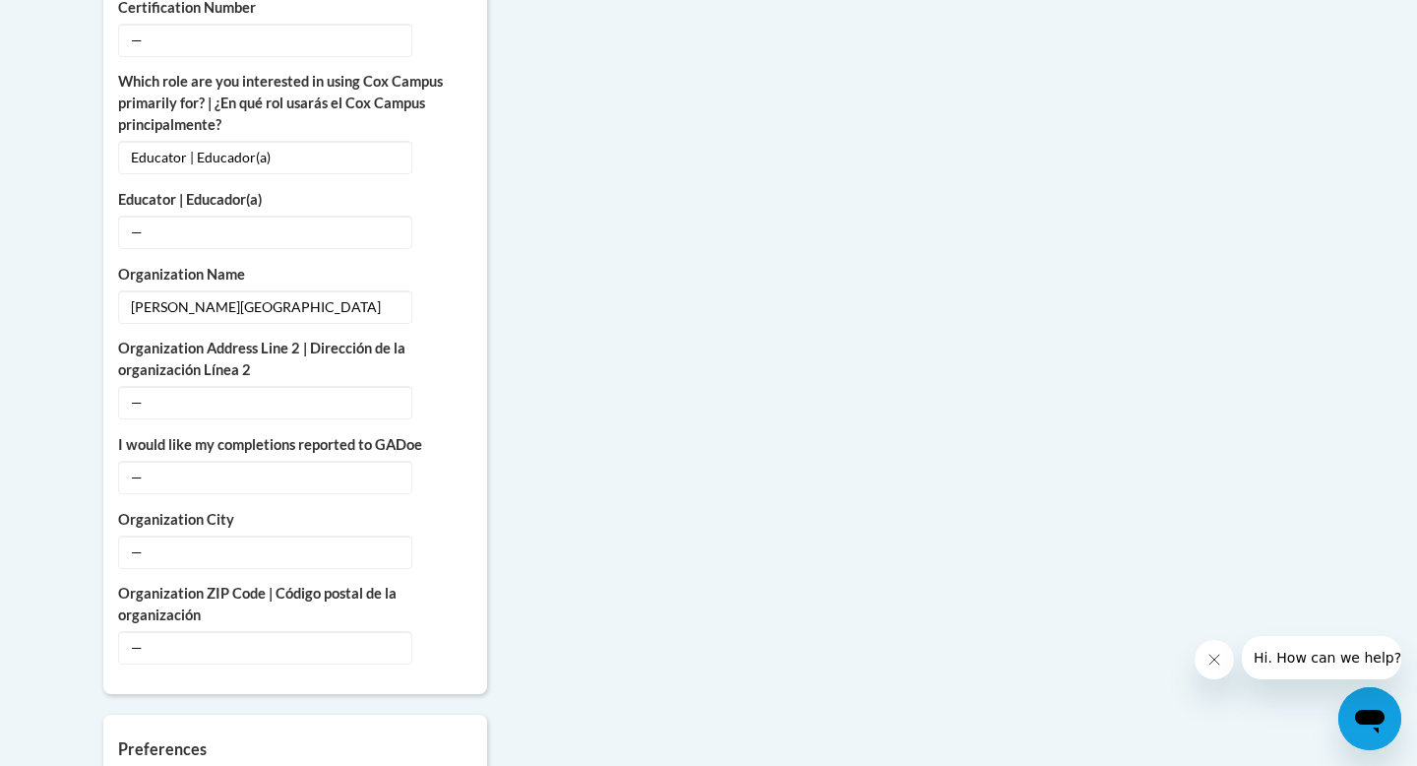
scroll to position [1283, 0]
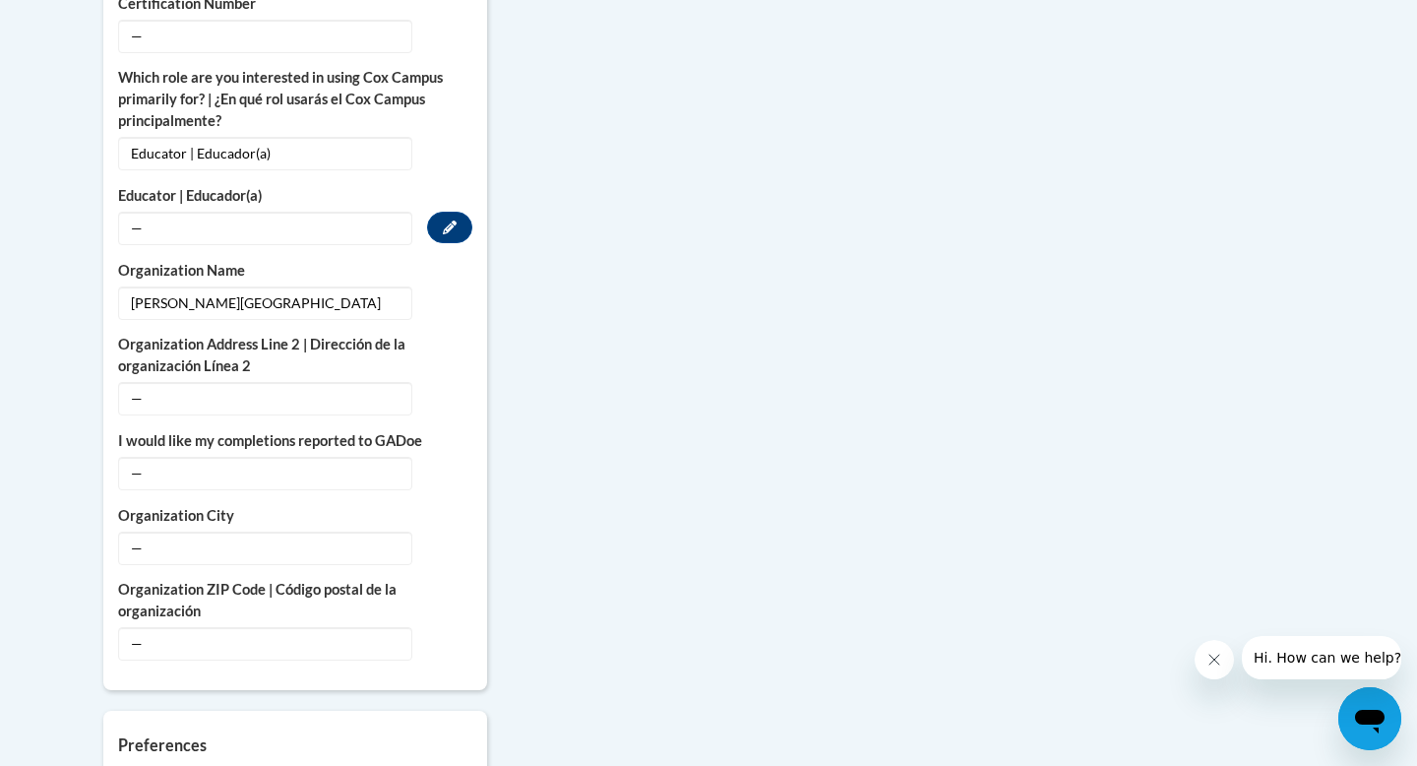
click at [205, 212] on span "—" at bounding box center [265, 228] width 294 height 33
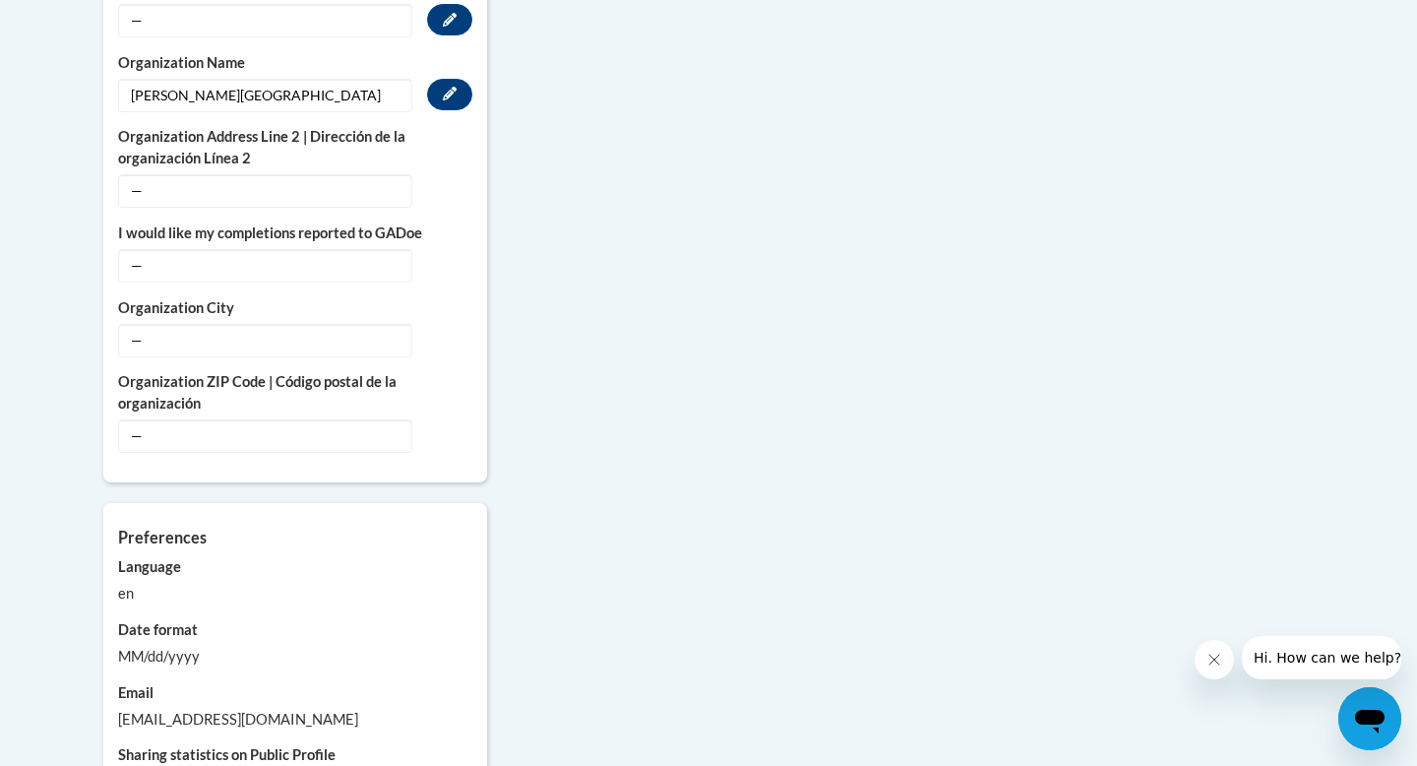
scroll to position [1495, 0]
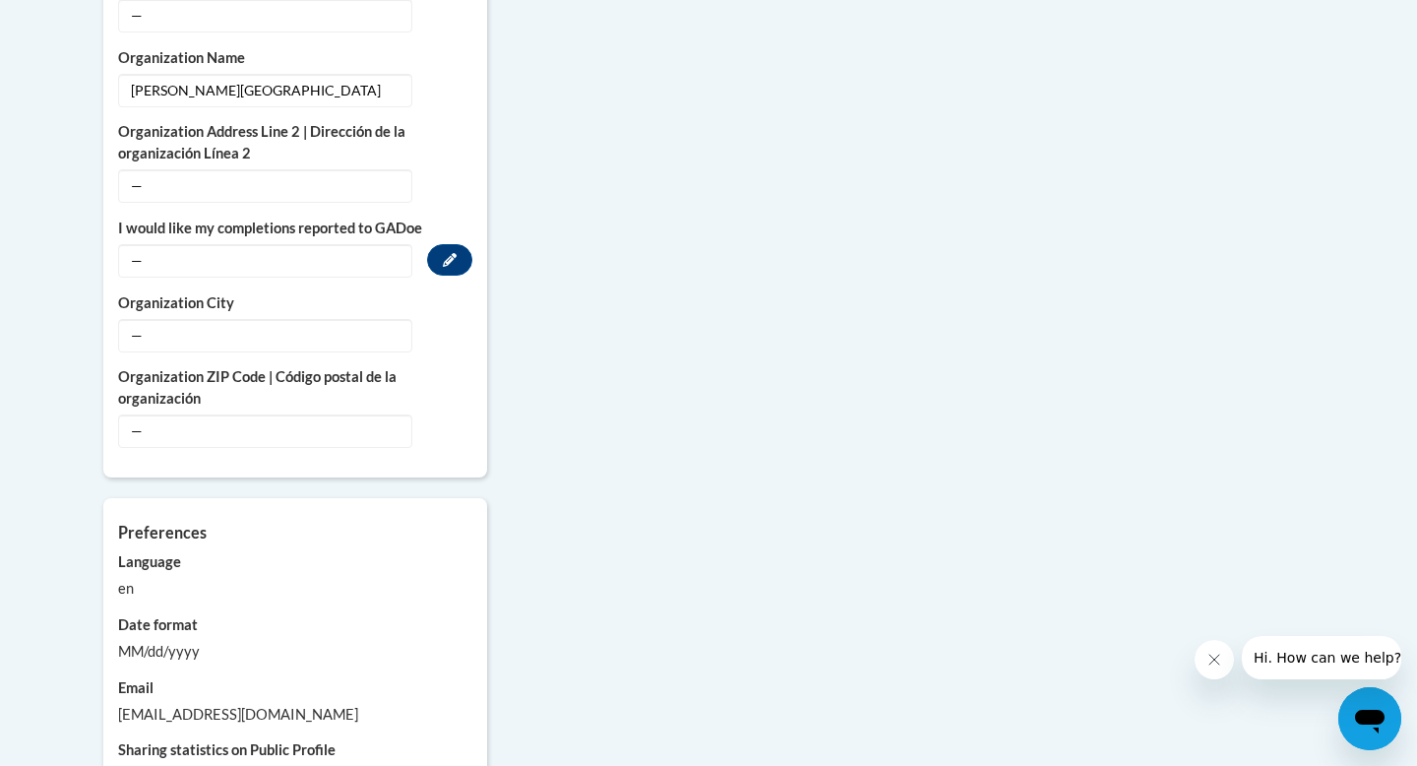
click at [239, 244] on span "—" at bounding box center [265, 260] width 294 height 33
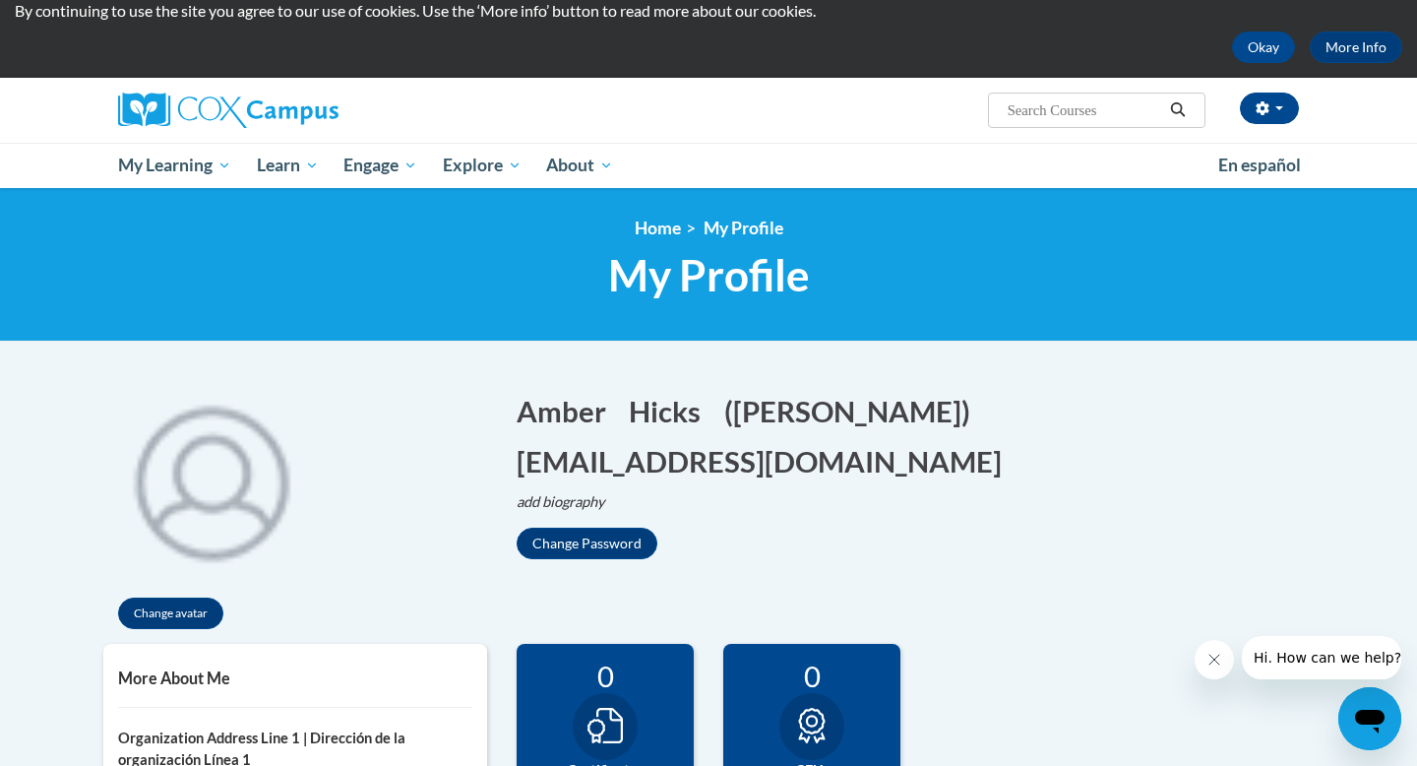
scroll to position [0, 0]
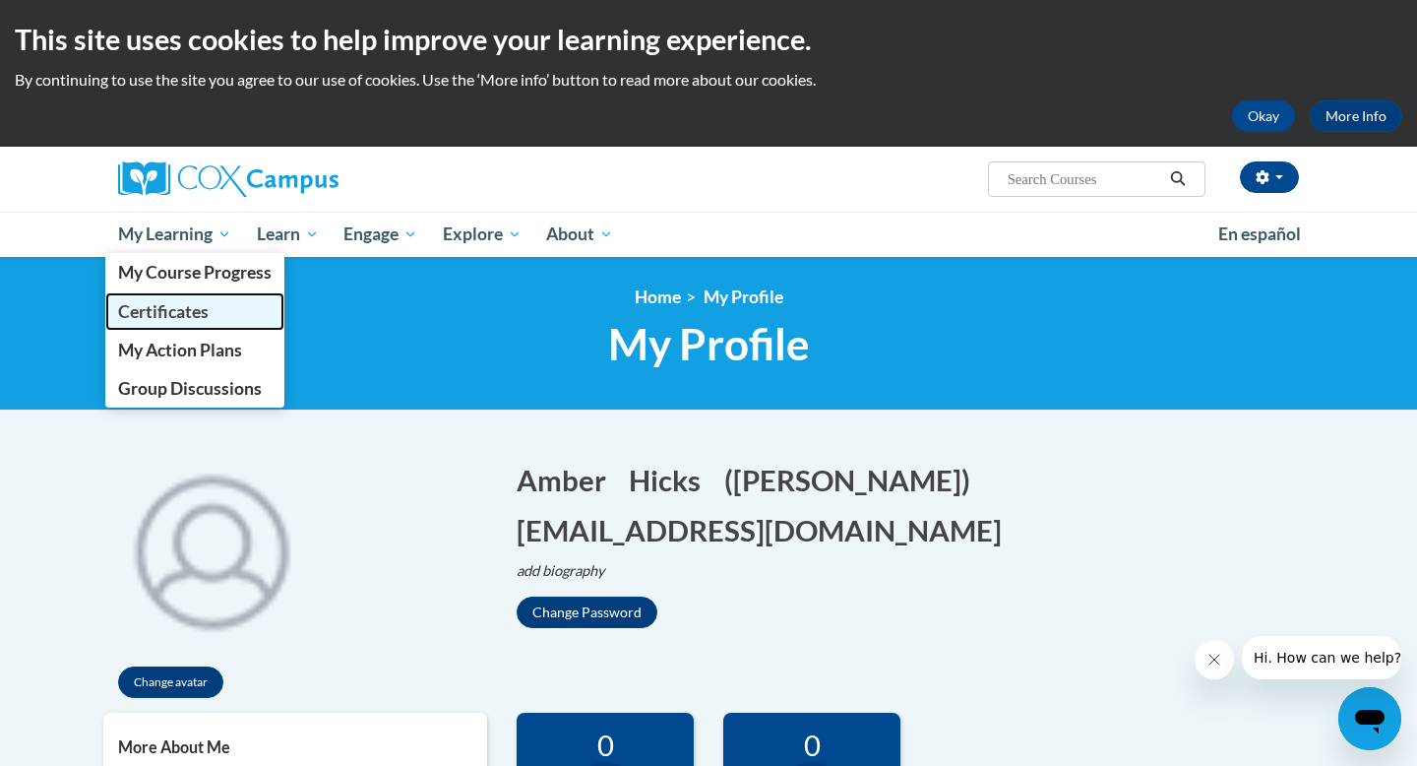
click at [173, 304] on span "Certificates" at bounding box center [163, 311] width 91 height 21
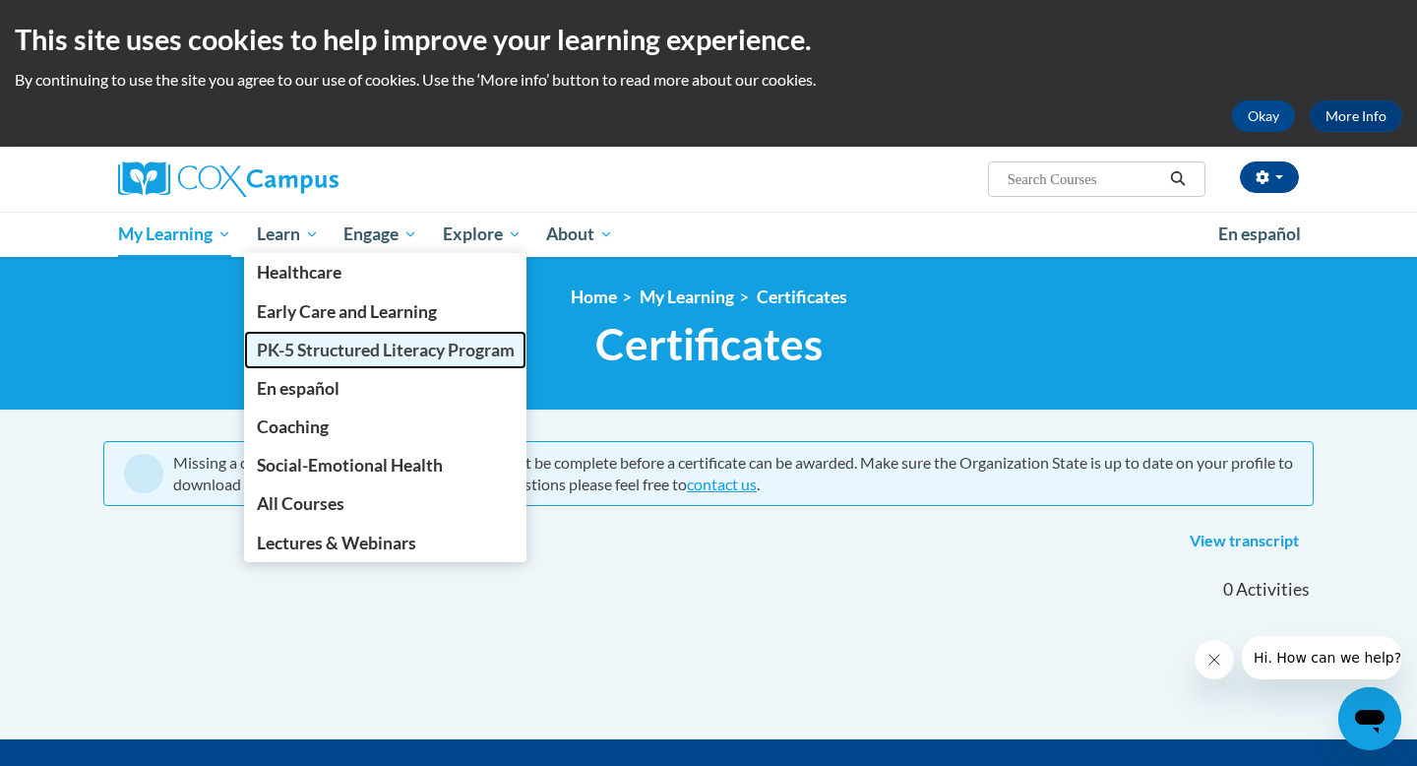
click at [350, 350] on span "PK-5 Structured Literacy Program" at bounding box center [386, 350] width 258 height 21
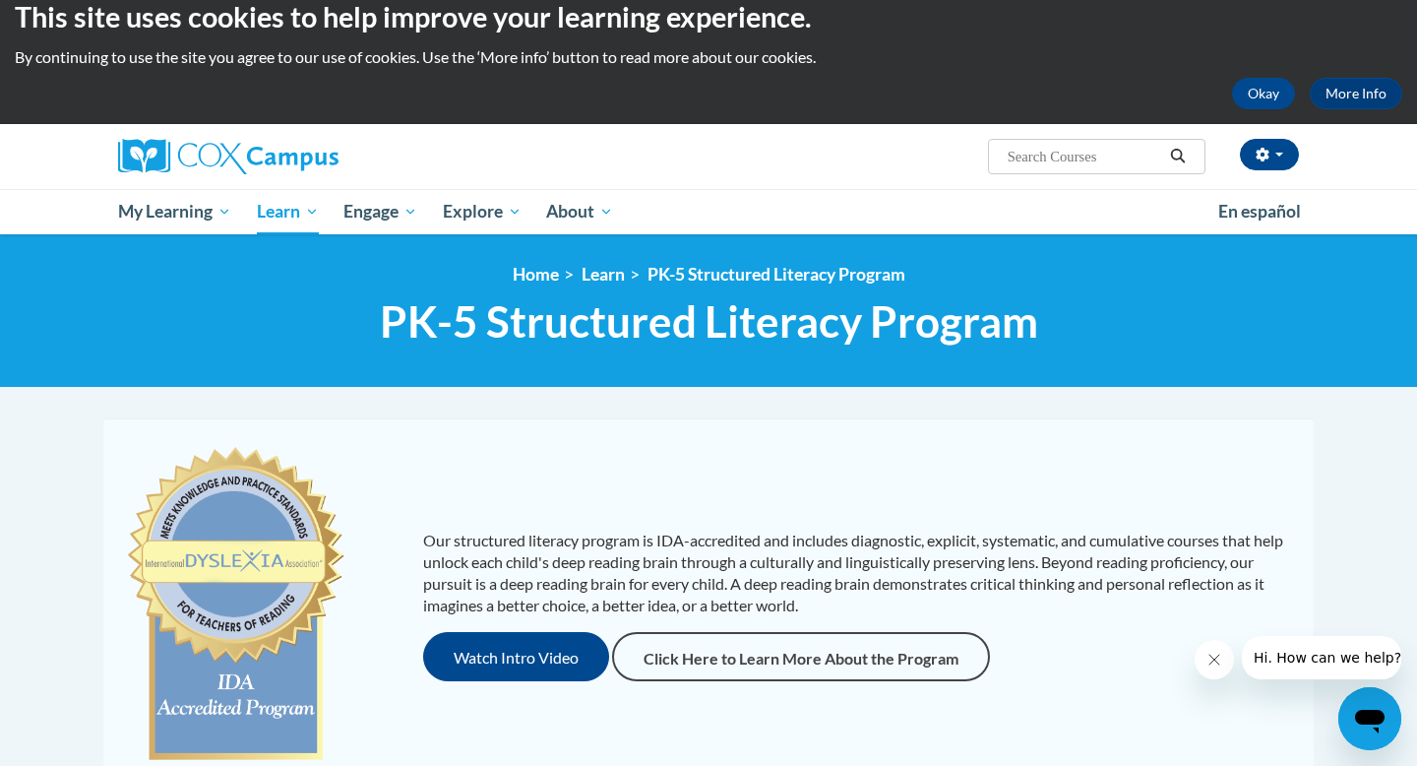
scroll to position [27, 0]
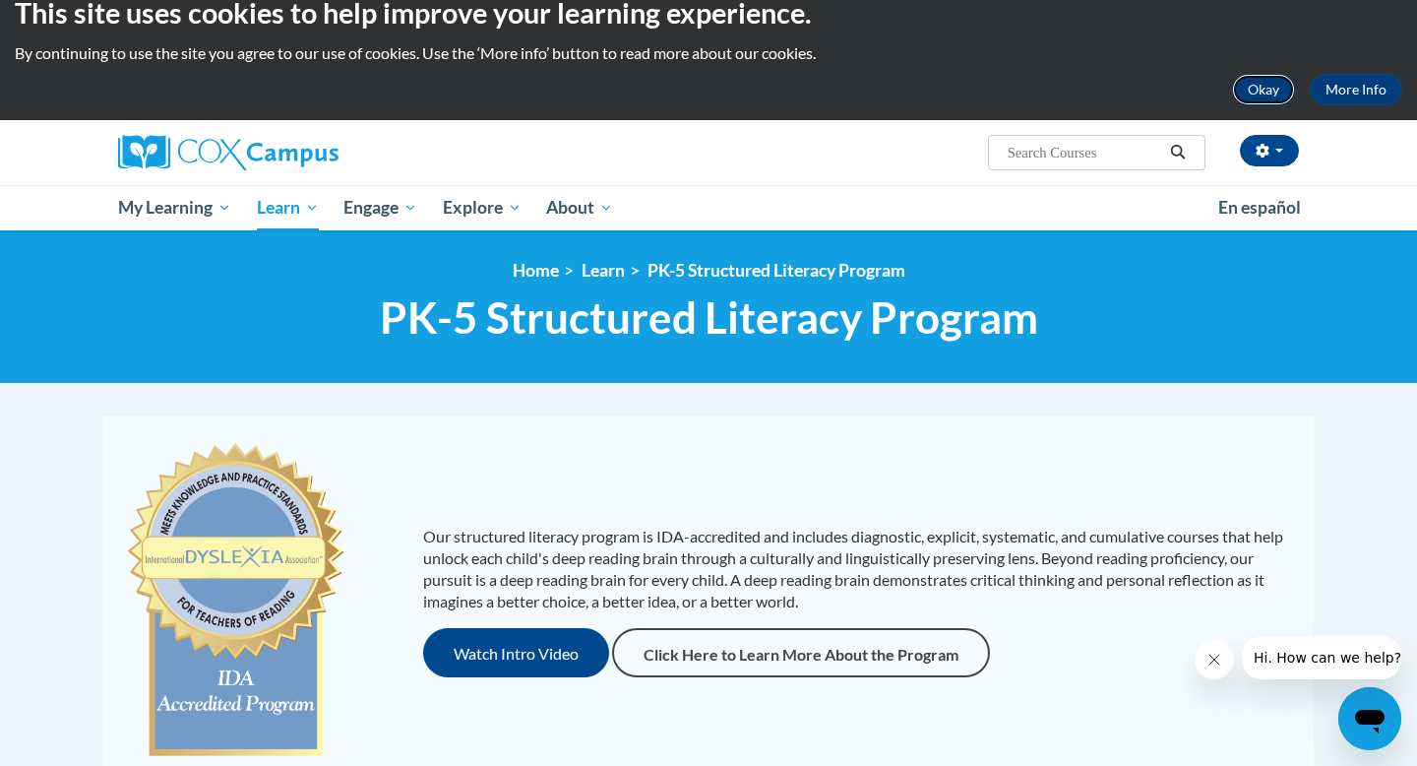
click at [1246, 87] on button "Okay" at bounding box center [1263, 89] width 63 height 31
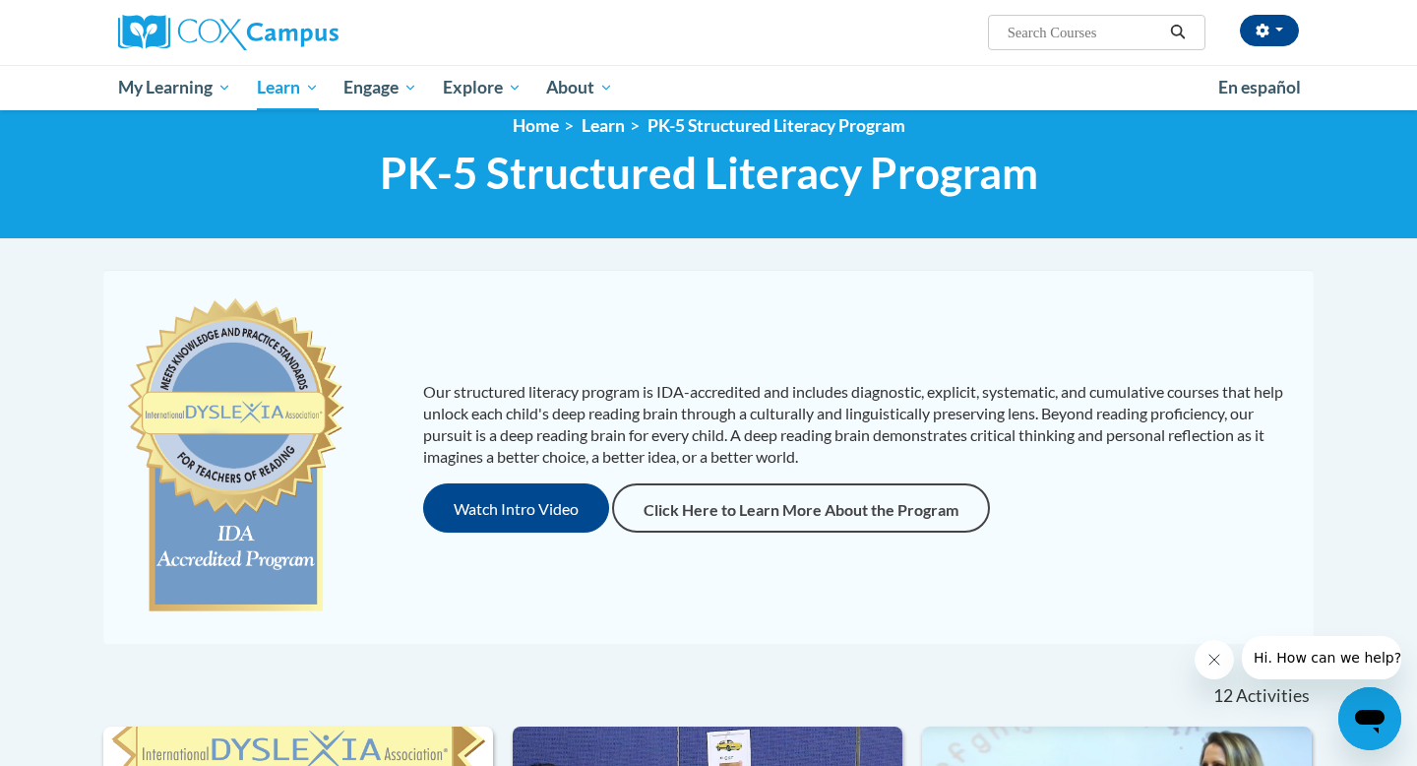
scroll to position [0, 0]
